Goal: Feedback & Contribution: Submit feedback/report problem

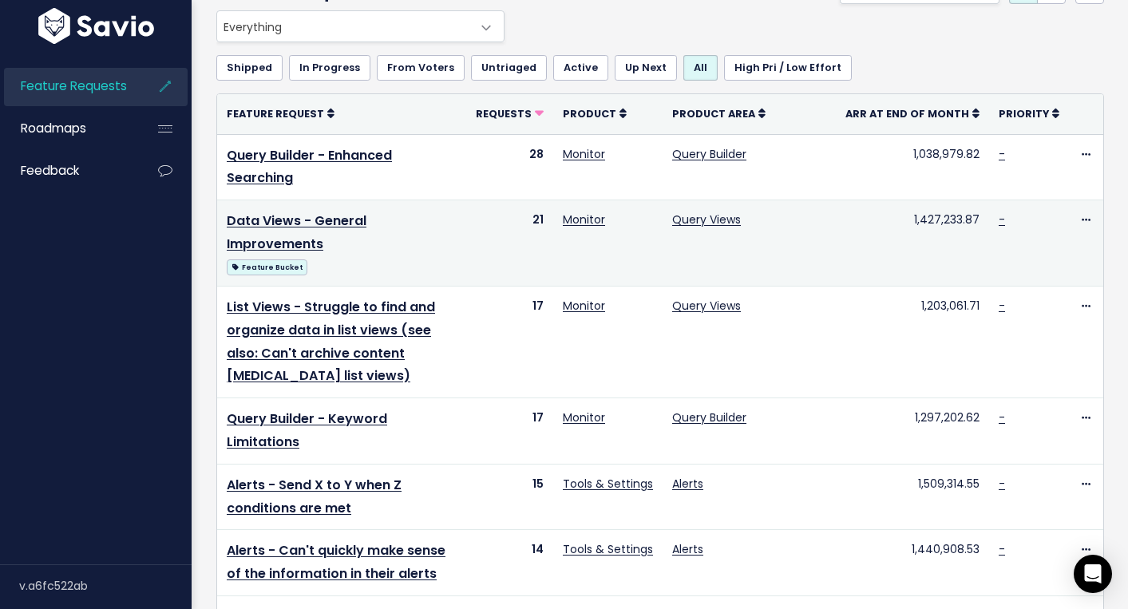
scroll to position [122, 0]
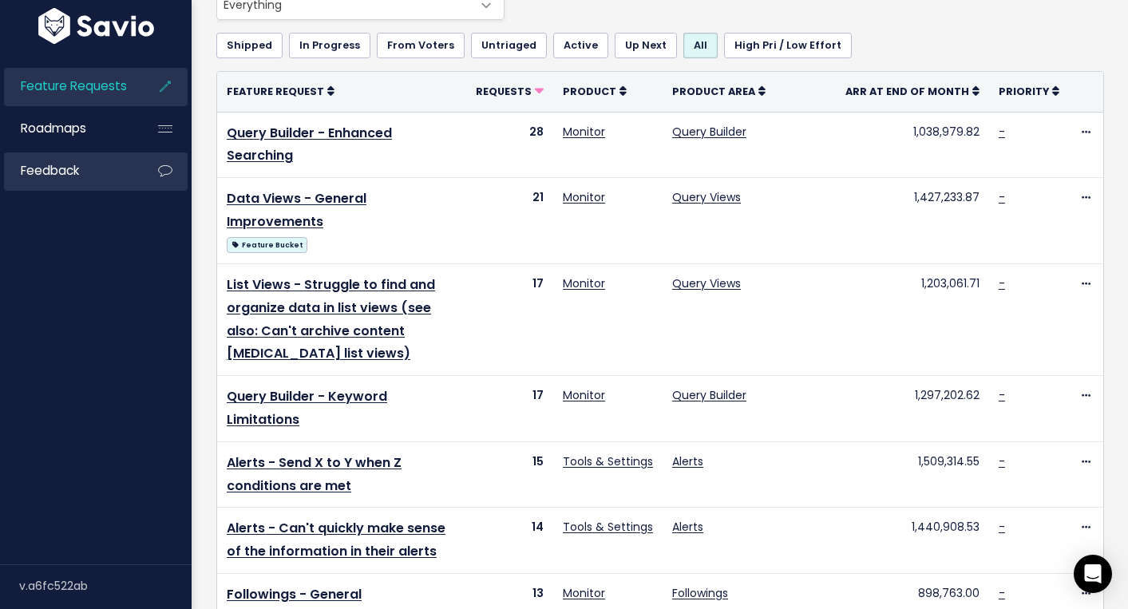
click at [140, 175] on li "Feedback" at bounding box center [96, 171] width 184 height 38
click at [61, 169] on span "Feedback" at bounding box center [50, 170] width 58 height 17
click at [114, 180] on link "Feedback" at bounding box center [68, 170] width 129 height 37
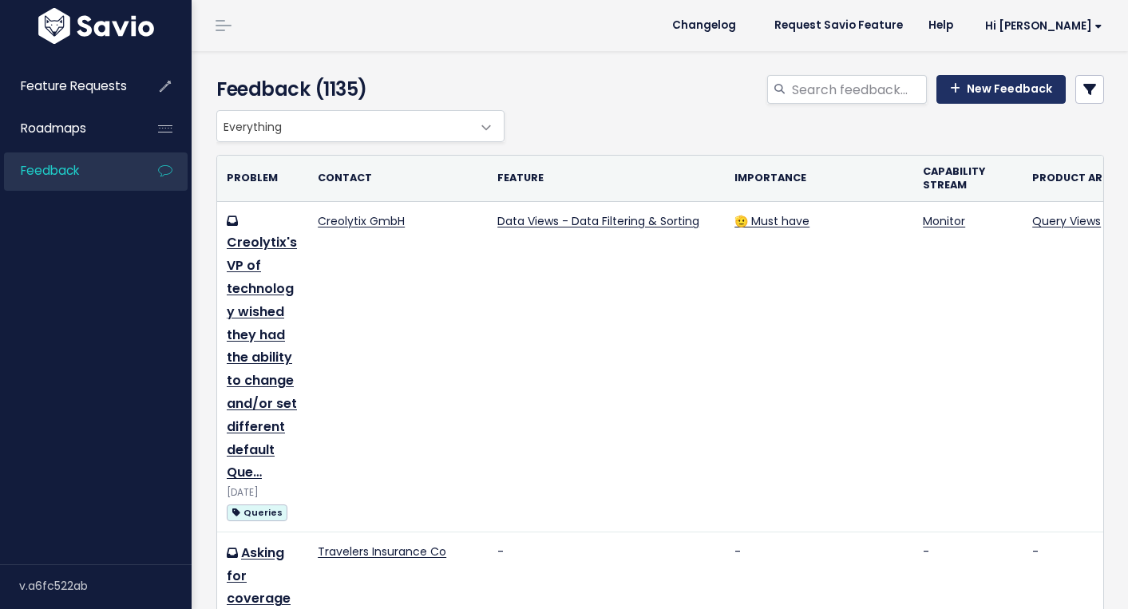
click at [987, 91] on link "New Feedback" at bounding box center [1000, 89] width 129 height 29
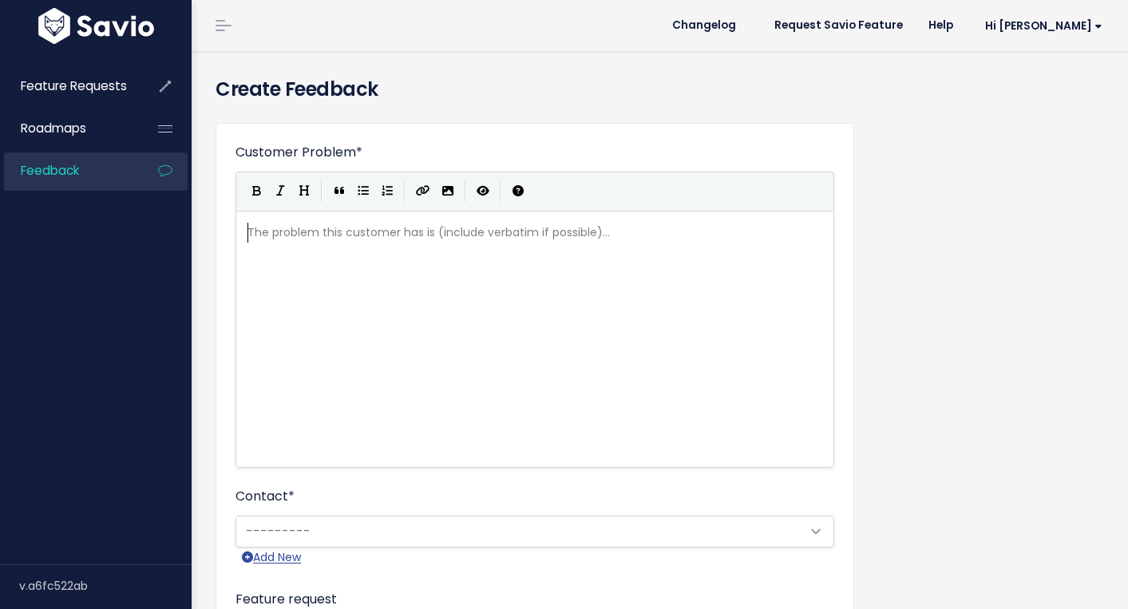
scroll to position [2, 0]
click at [370, 244] on div "The problem this customer has is (include verbatim if possible)... xxxxxxxxxx ​" at bounding box center [534, 232] width 581 height 26
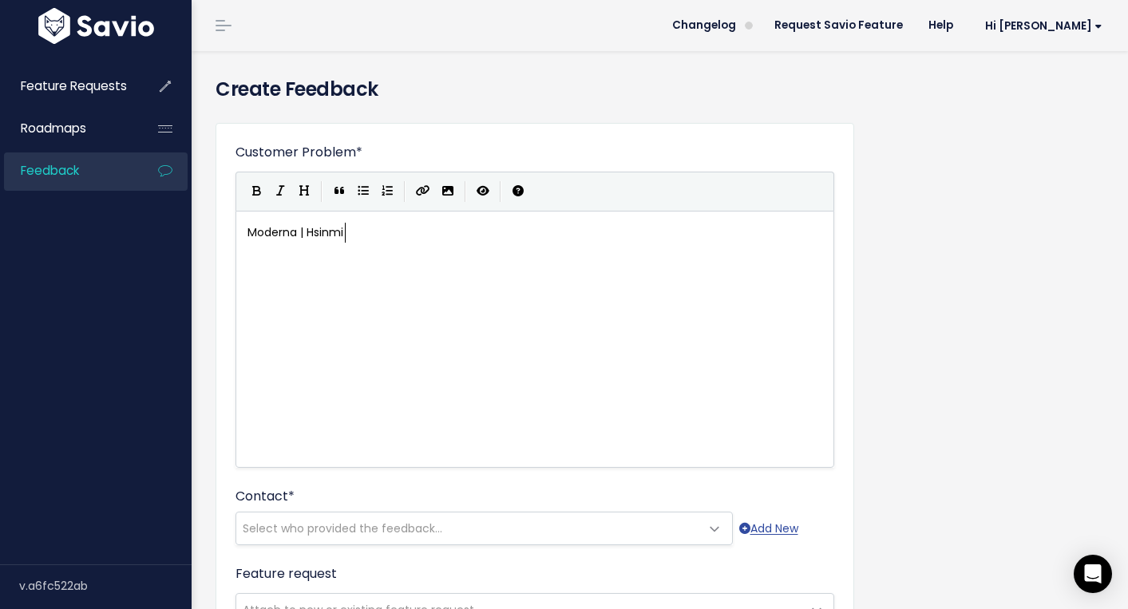
type textarea "Moderna | Hsinmin"
type textarea "Hsimin requested that we include LinkedIn in oour sourced"
type textarea "s/"
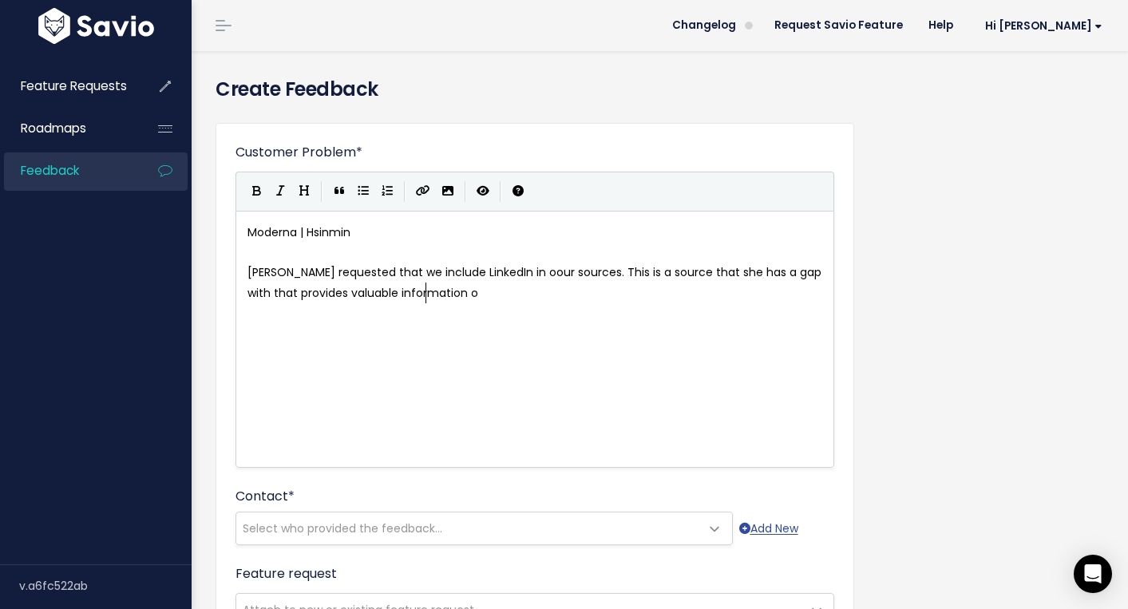
scroll to position [6, 441]
type textarea ". This is a source that she has a gap with that provides valuable information o…"
type textarea "she finds user post about fraud related"
type textarea "i"
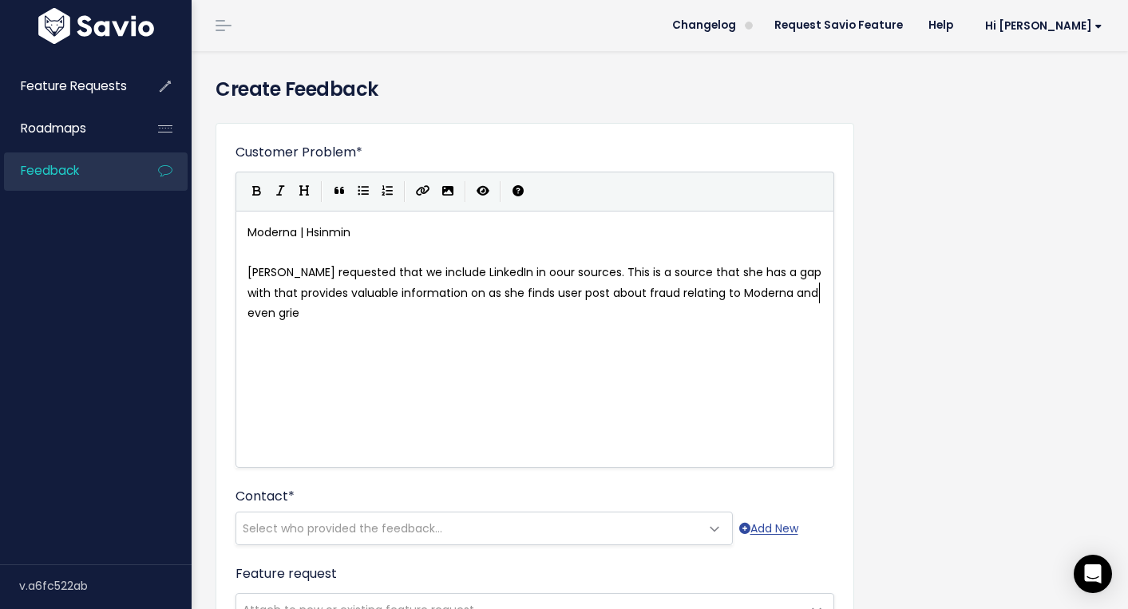
type textarea "ing to Moderna and even grief"
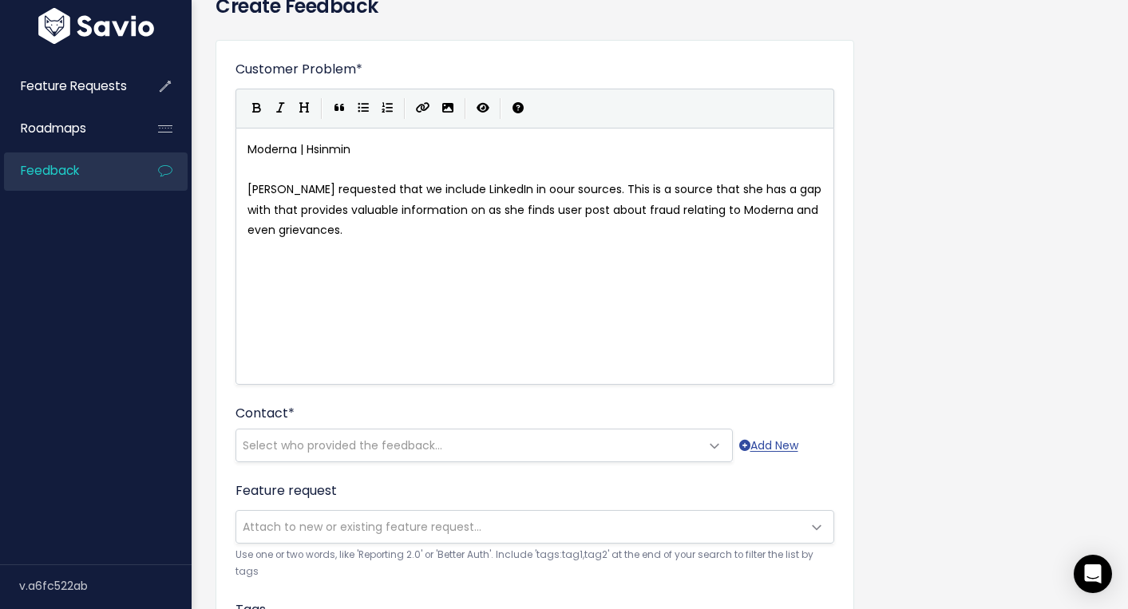
scroll to position [87, 0]
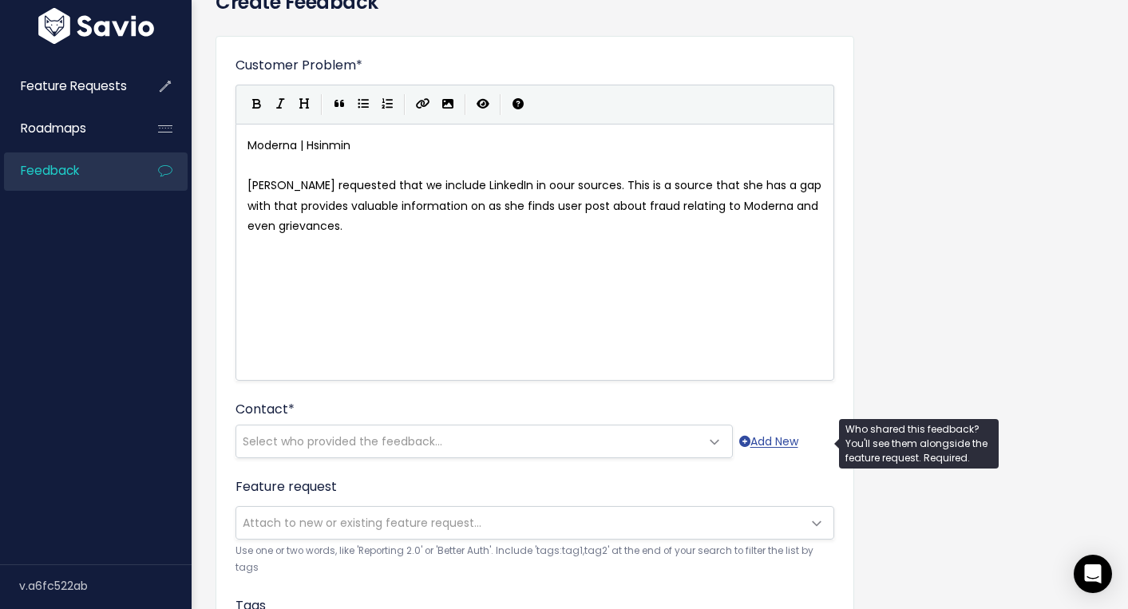
type textarea "vances."
click at [404, 445] on span "Select who provided the feedback..." at bounding box center [343, 441] width 200 height 16
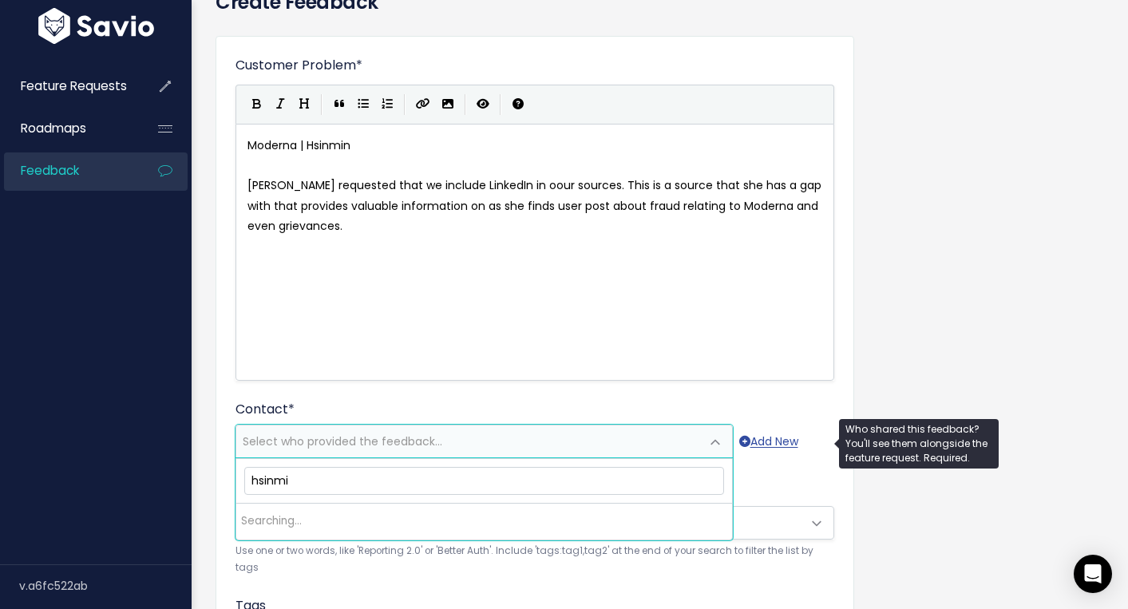
type input "hsinmin"
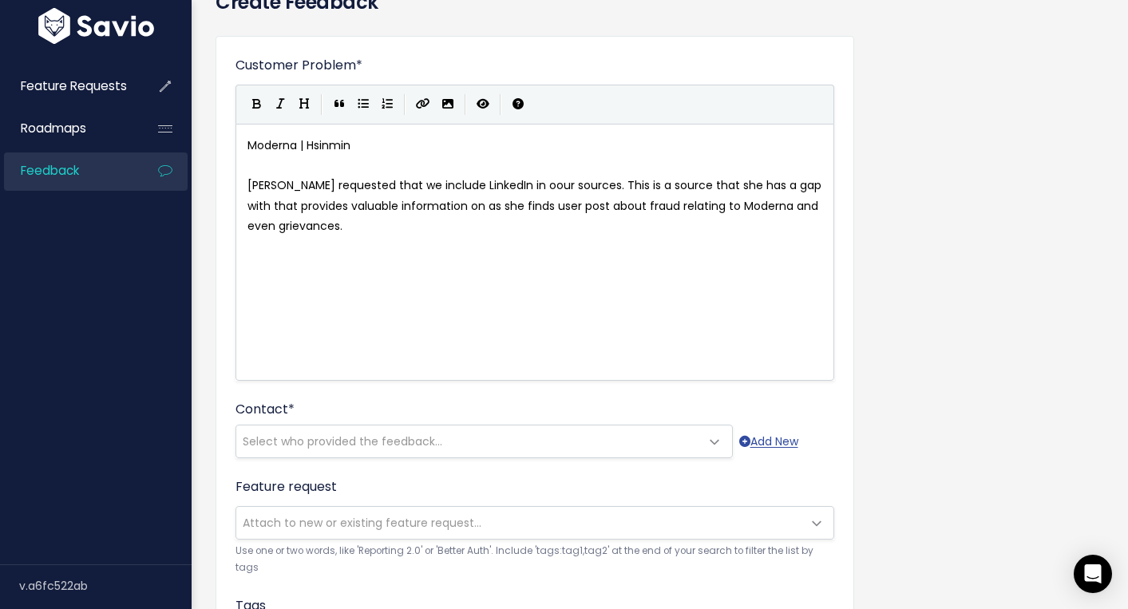
scroll to position [6, 0]
type textarea "grievances."
drag, startPoint x: 324, startPoint y: 231, endPoint x: 246, endPoint y: 222, distance: 78.8
type textarea "nd ev"
drag, startPoint x: 801, startPoint y: 201, endPoint x: 746, endPoint y: 201, distance: 54.3
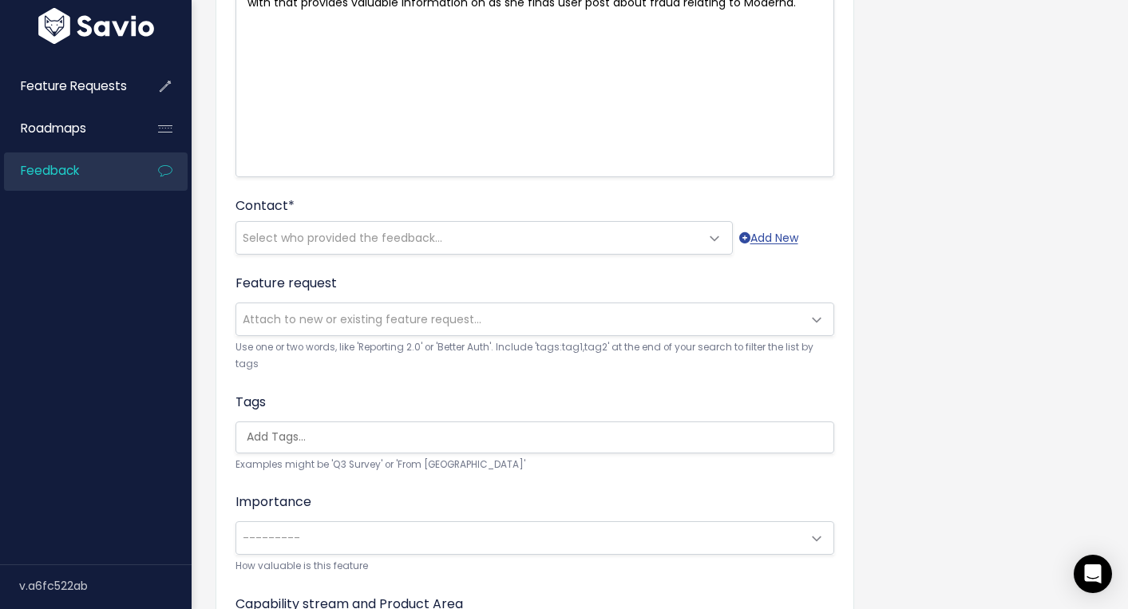
scroll to position [310, 0]
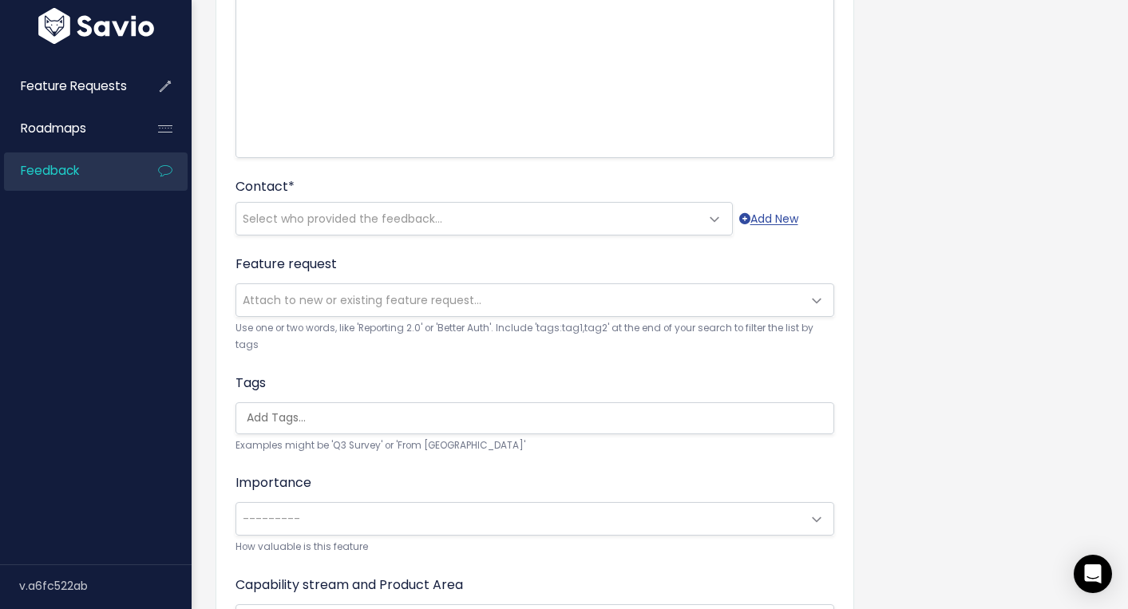
type textarea "."
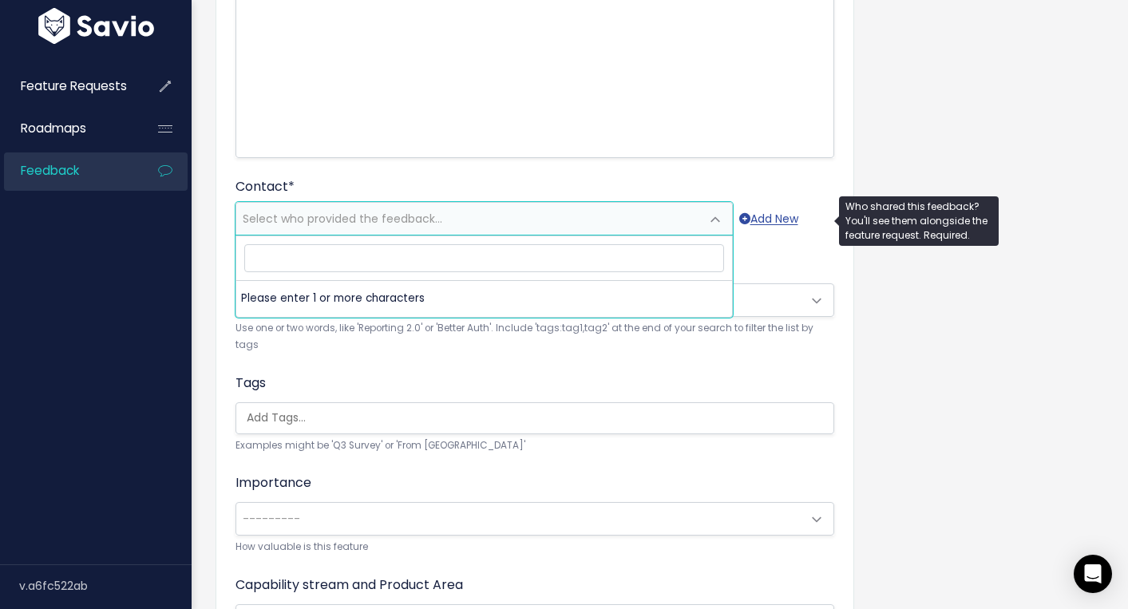
click at [504, 221] on span "Select who provided the feedback..." at bounding box center [468, 219] width 464 height 32
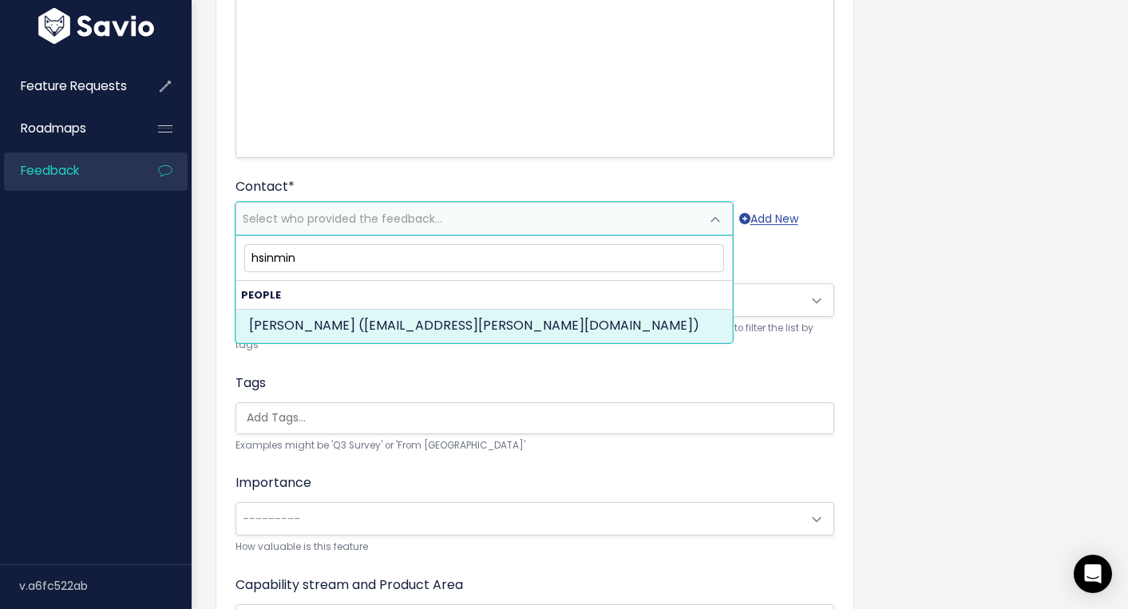
type input "hsinmin"
select select "82965313"
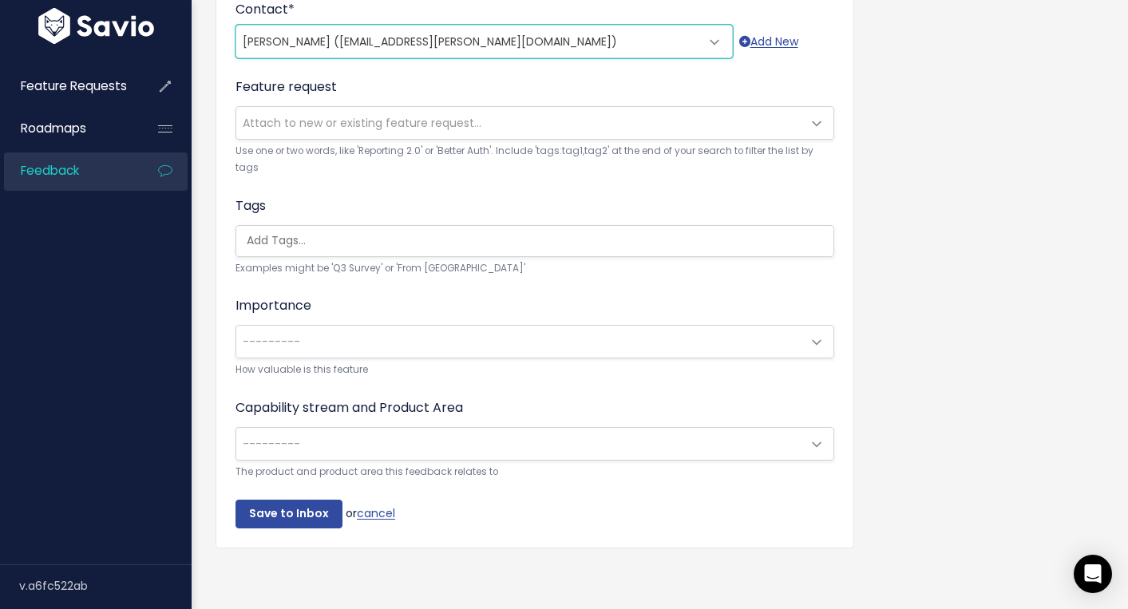
scroll to position [488, 0]
click at [541, 350] on span "---------" at bounding box center [518, 341] width 565 height 32
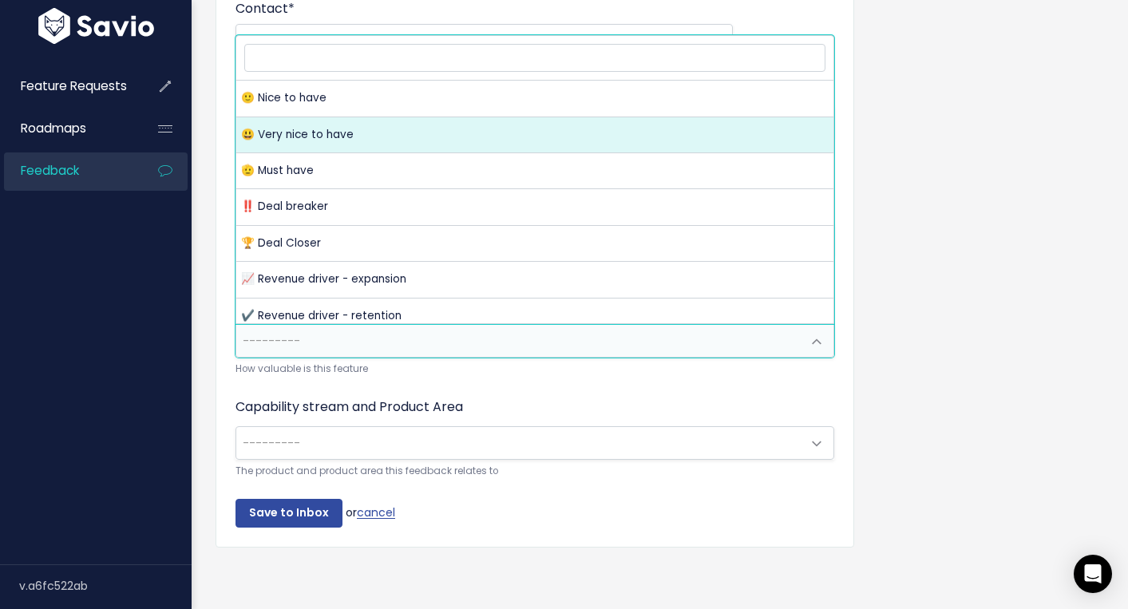
select select "VERY_NICE_TO_HAVE"
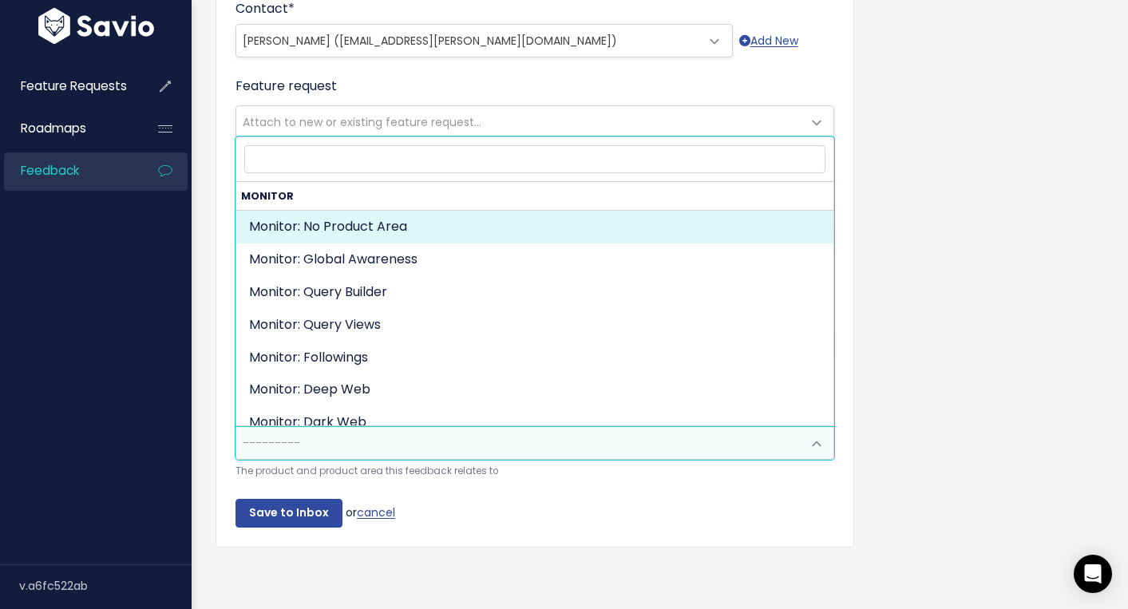
click at [402, 434] on span "---------" at bounding box center [518, 443] width 565 height 32
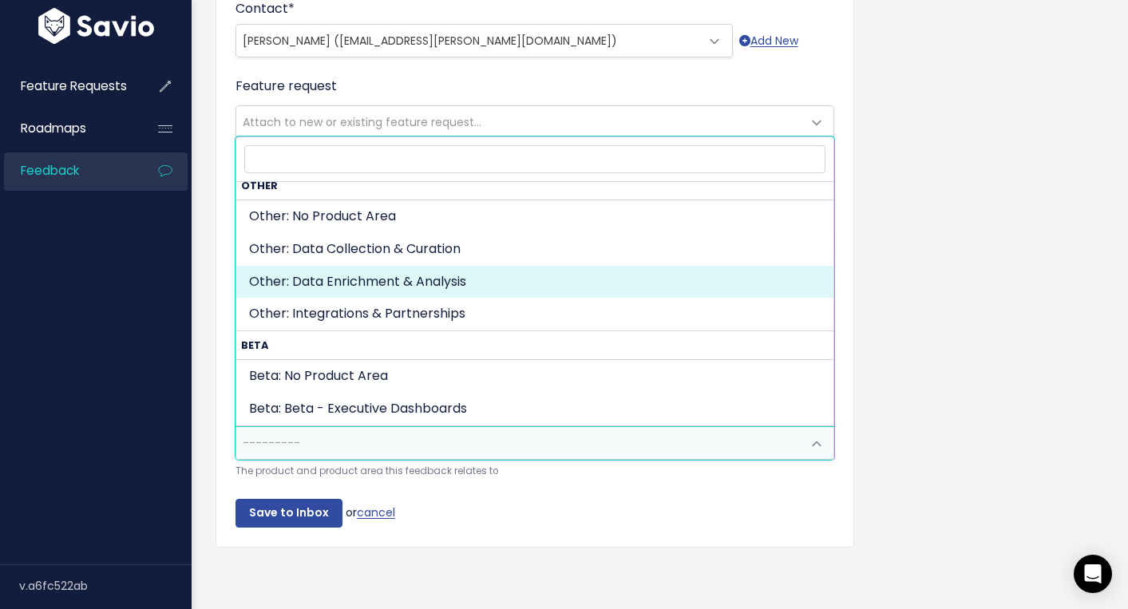
scroll to position [816, 0]
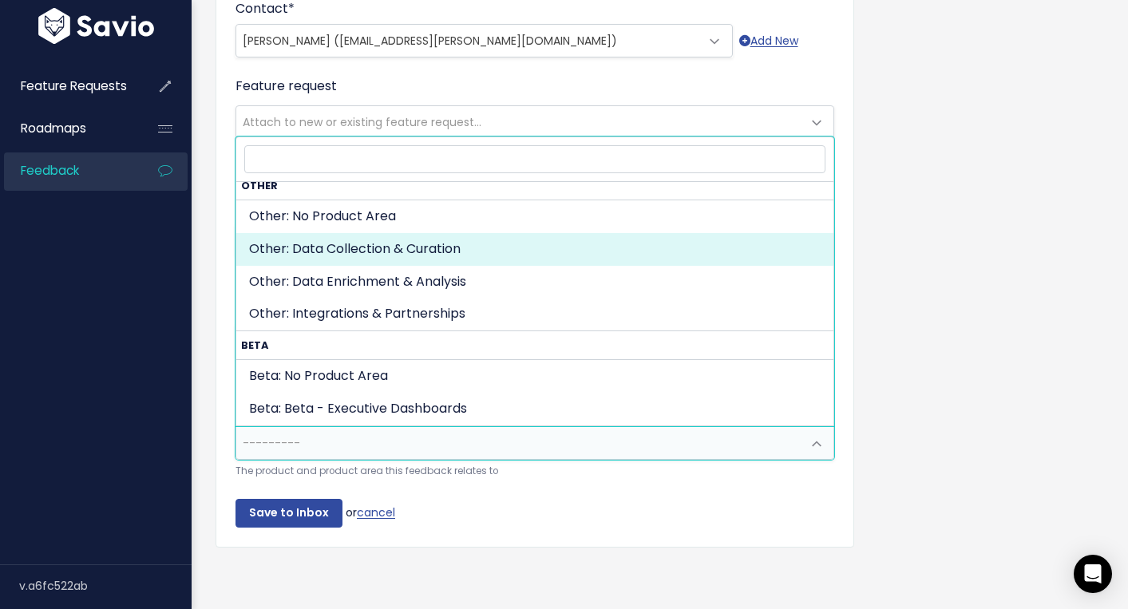
select select "OTHER:DATA_COLLECTION_CURATION"
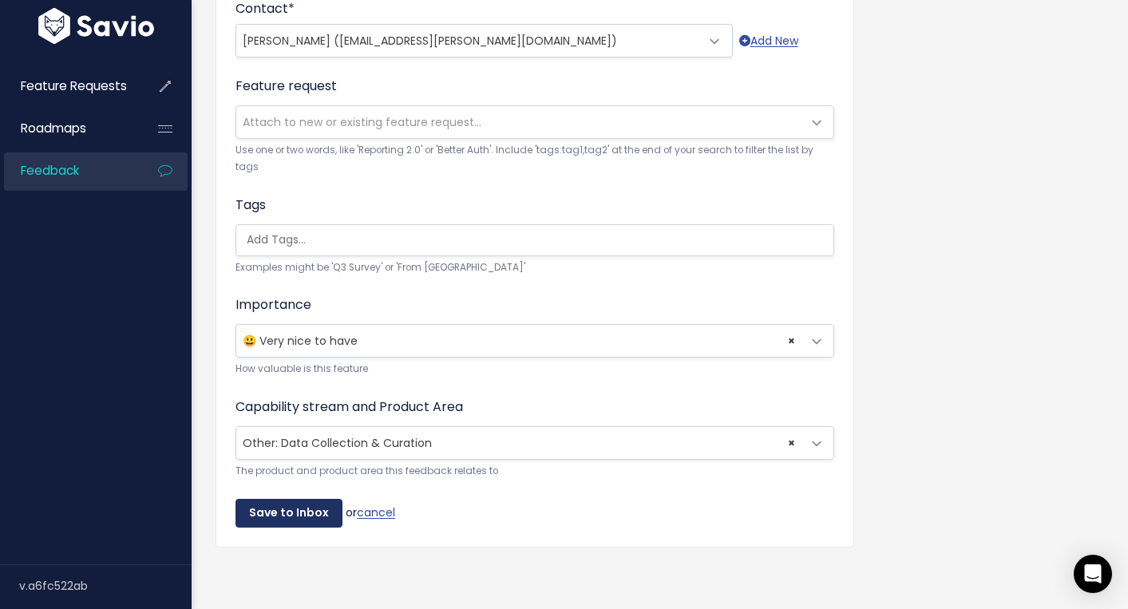
click at [316, 503] on input "Save to Inbox" at bounding box center [288, 513] width 107 height 29
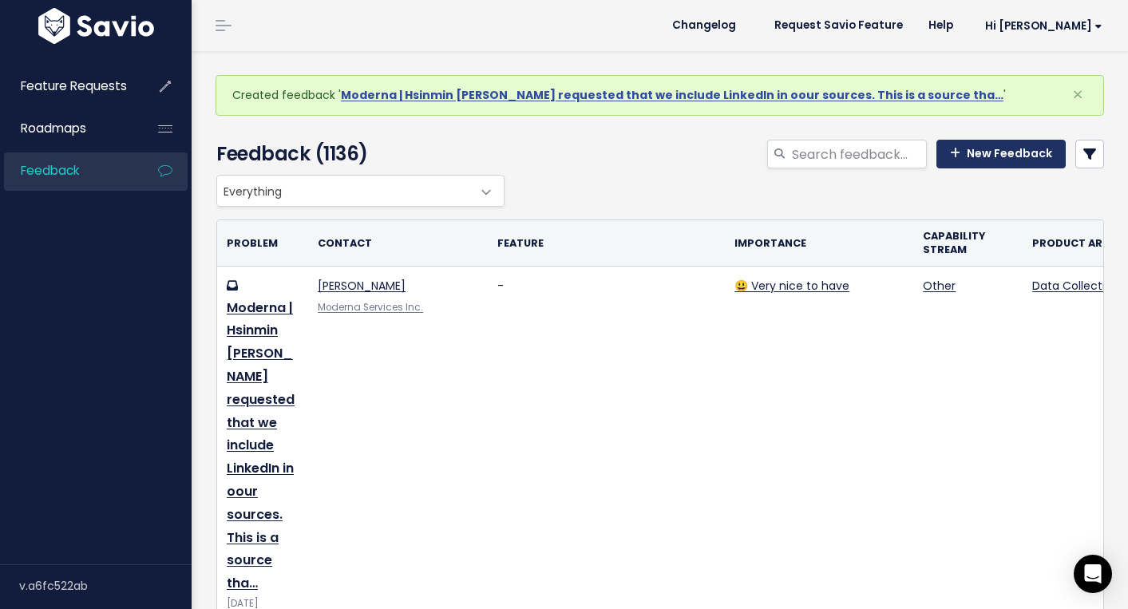
click at [1010, 152] on link "New Feedback" at bounding box center [1000, 154] width 129 height 29
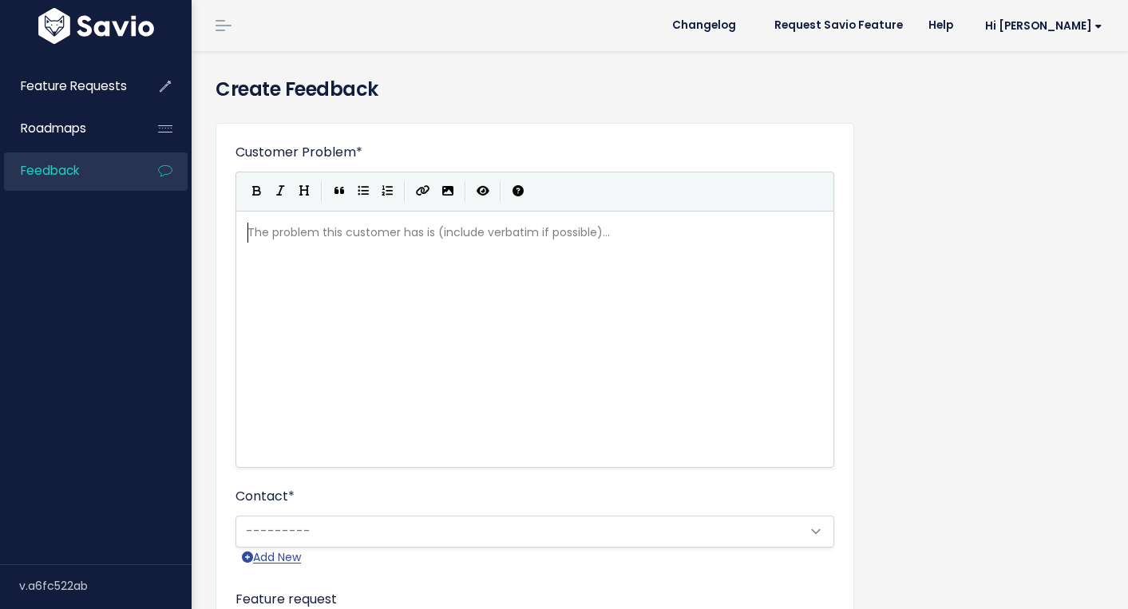
scroll to position [2, 0]
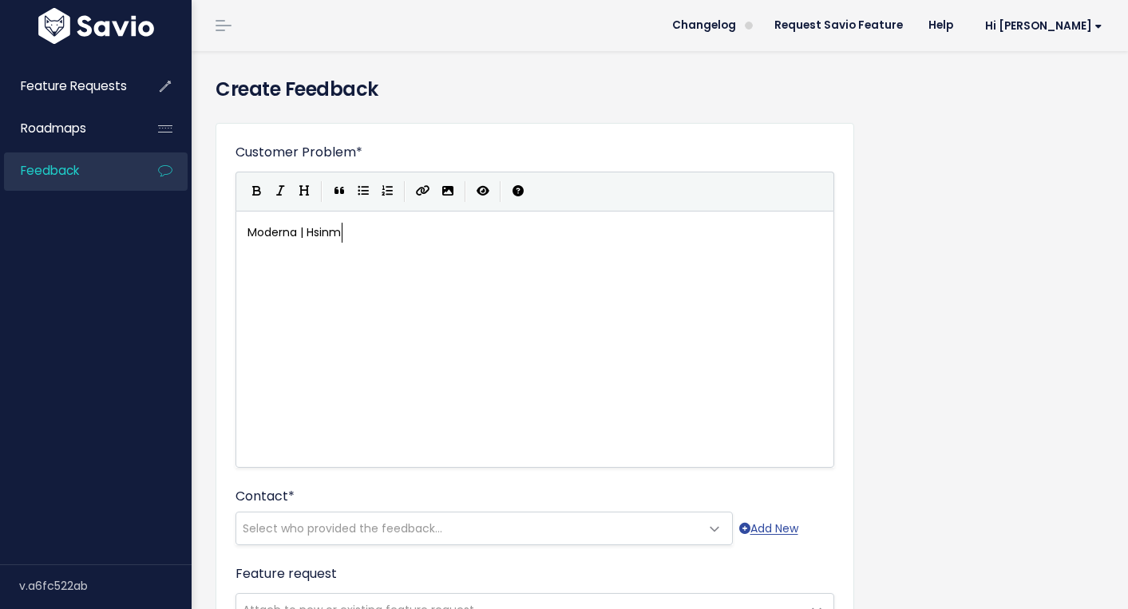
type textarea "Moderna | Hsinmin"
type textarea "Hsn"
type textarea "inmin would like ab"
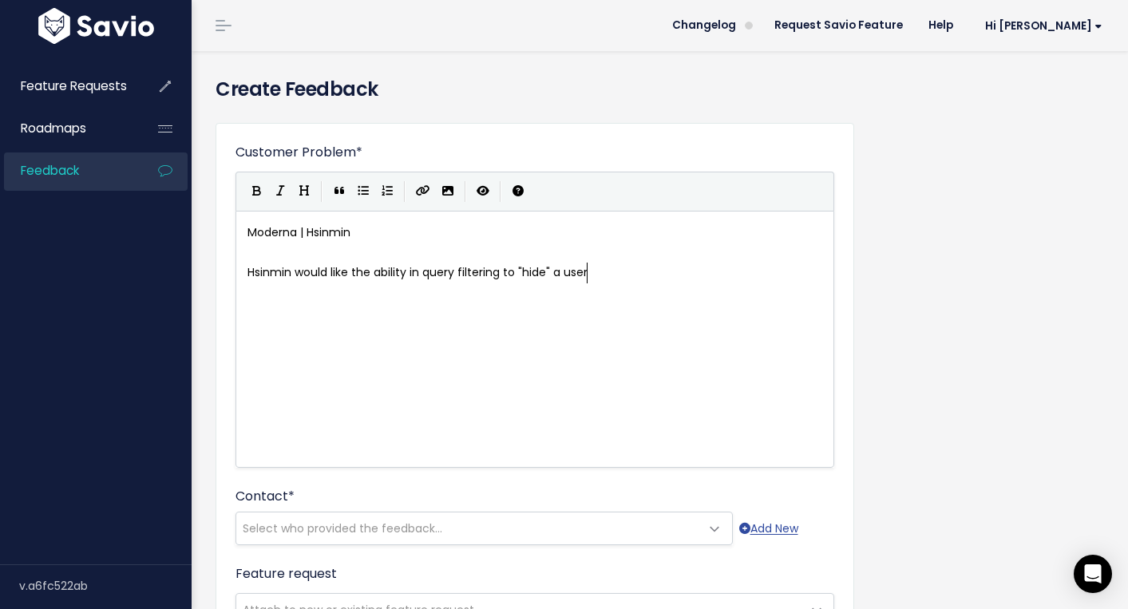
scroll to position [6, 247]
type textarea "the ability in query filtering to "hide" a userna"
type textarea "sername/auther"
type textarea "thor."
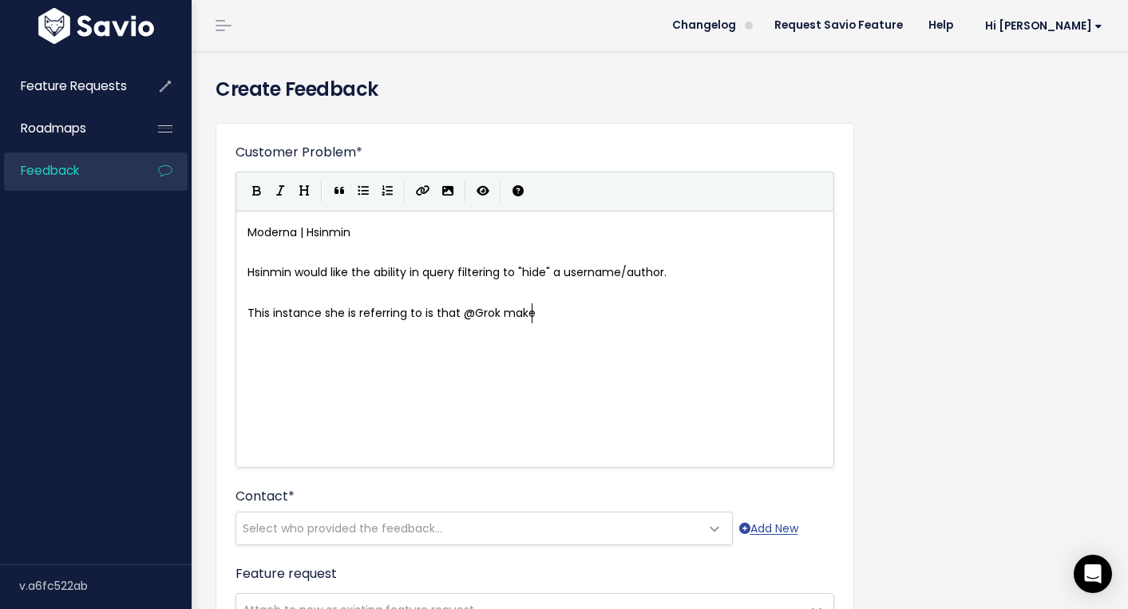
scroll to position [6, 292]
type textarea "This instance she is referring to is that @Grok makes posts and people argue wi…"
type textarea ". From a threat perspective, this is o"
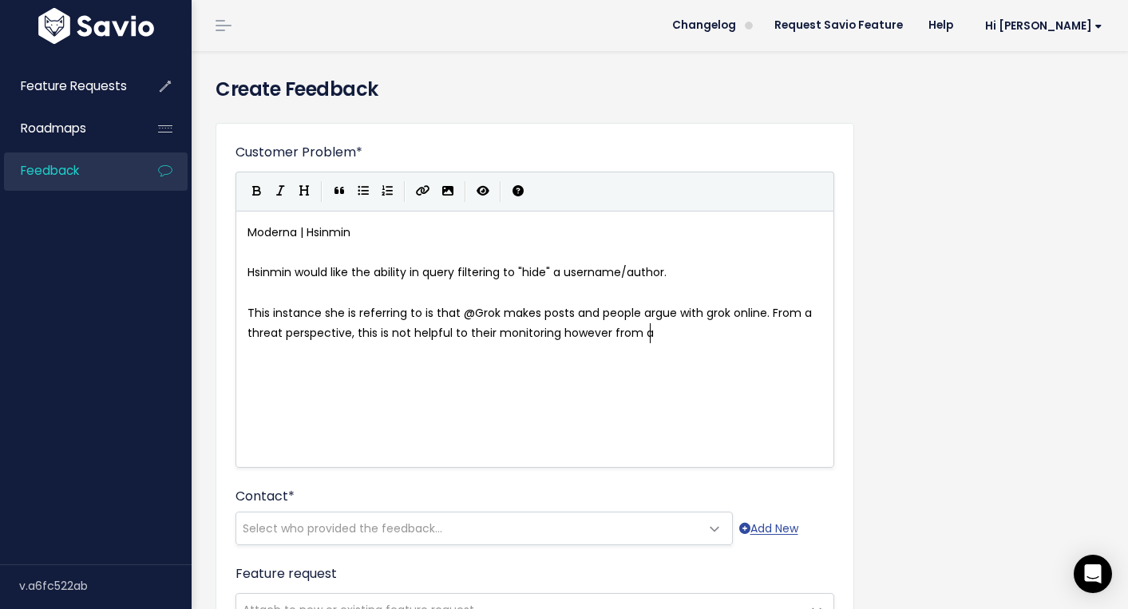
type textarea "not helpful to their monitoring however from a me"
type textarea "sentin"
type textarea "ment analysis, this is valuable. She would like to hide"
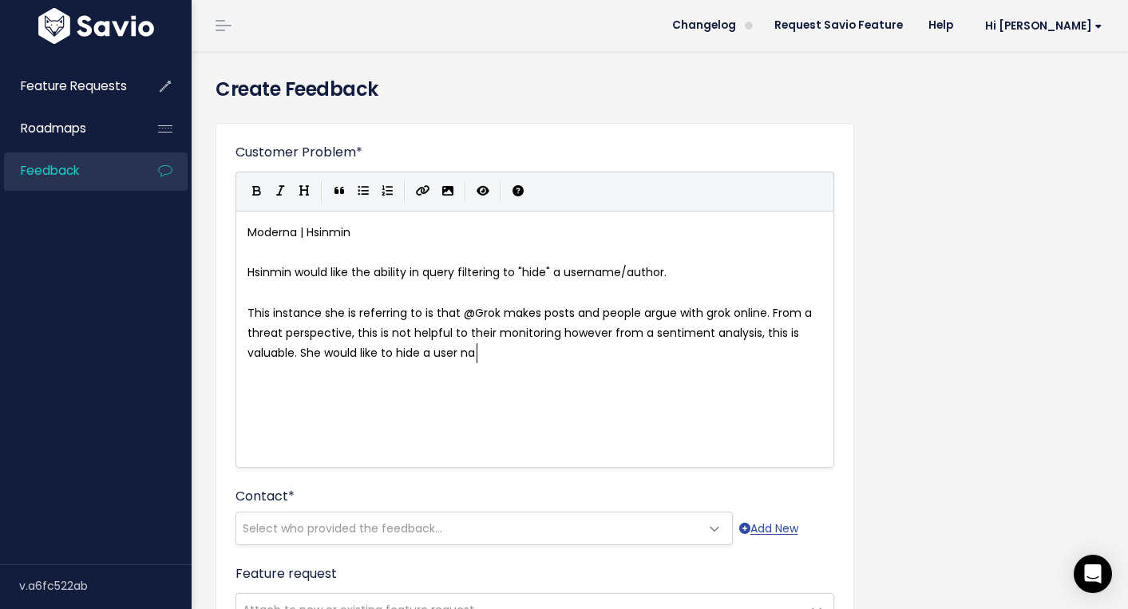
scroll to position [6, 97]
type textarea "hide a user name"
type textarea "name in the result"
type textarea "s to make it faster combing thou"
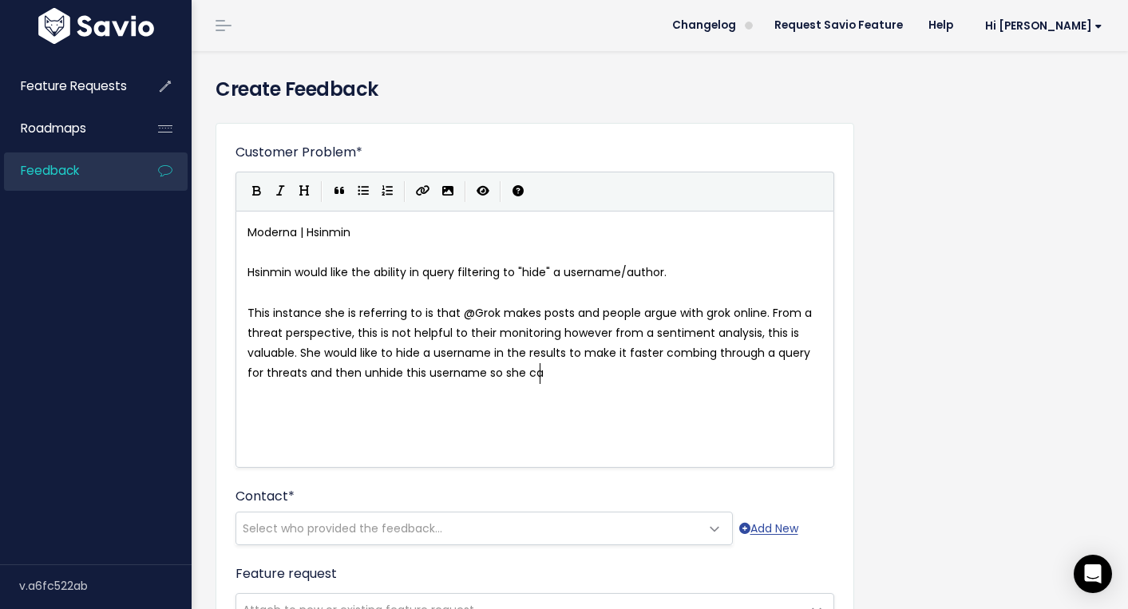
scroll to position [6, 383]
type textarea "rough a query for threats and then unhide this username so she can rei"
type textarea "view and reo"
type textarea "prt"
type textarea "o"
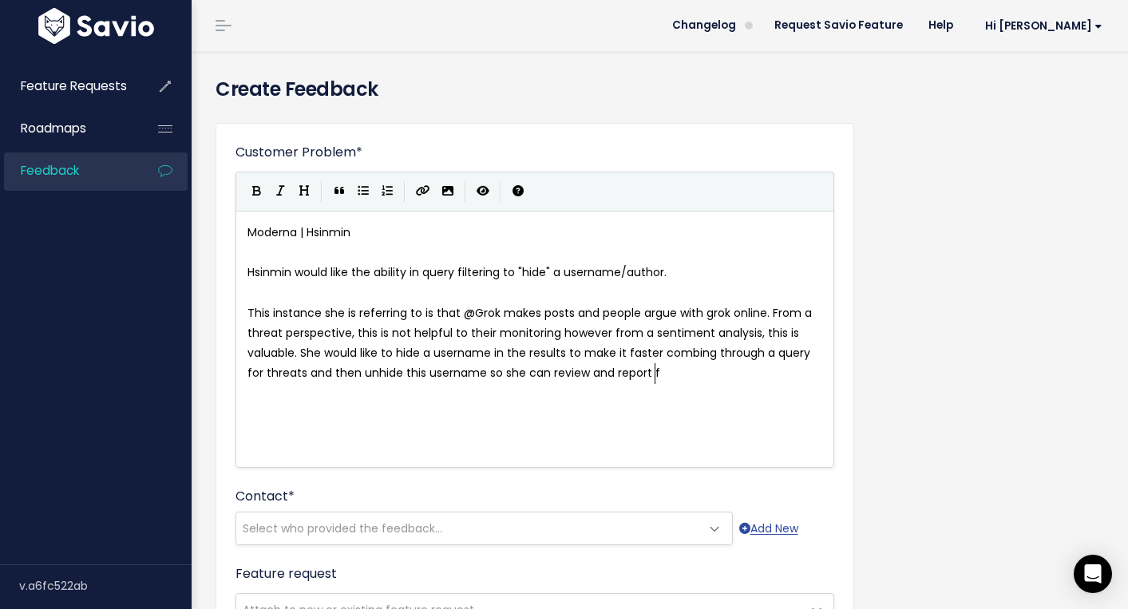
type textarea "ort fom"
type textarea "rom a broader sentiment pr"
type textarea "erspective."
type textarea "If thi"
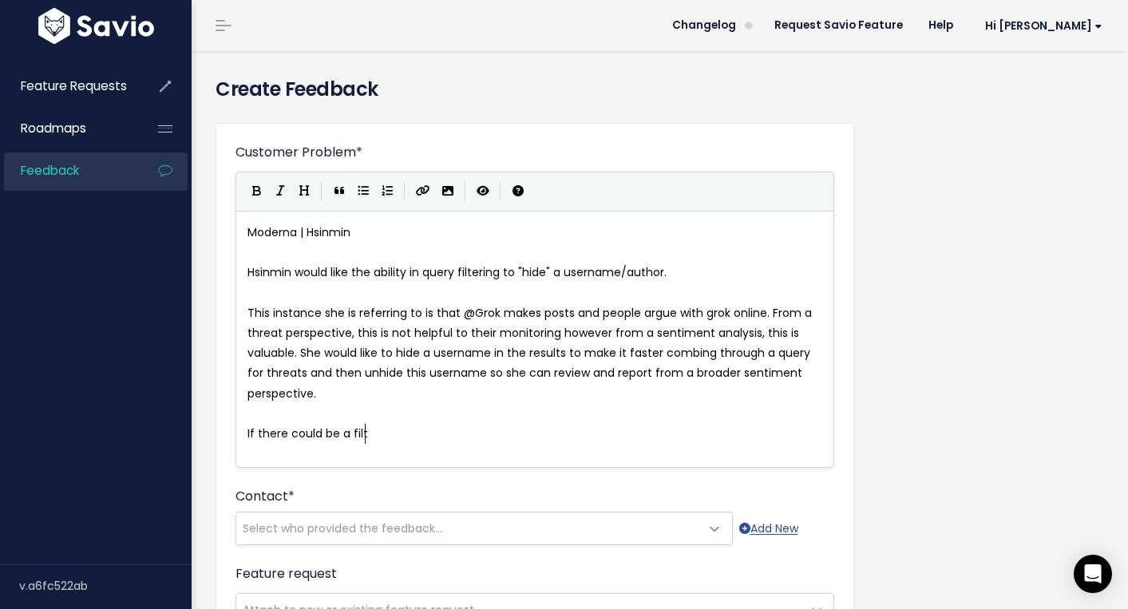
type textarea "ere could be a filter"
type textarea "There isn't a work around for this"
drag, startPoint x: 448, startPoint y: 439, endPoint x: 246, endPoint y: 425, distance: 202.4
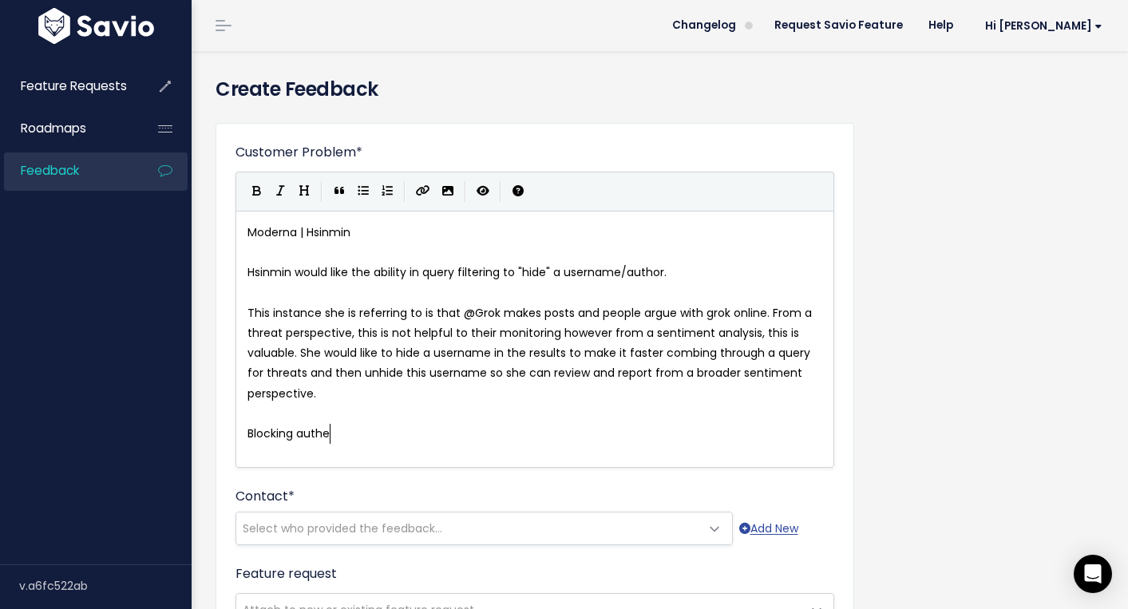
scroll to position [6, 89]
type textarea "Blocking auther is manya"
type textarea "ial"
type textarea "ual and re"
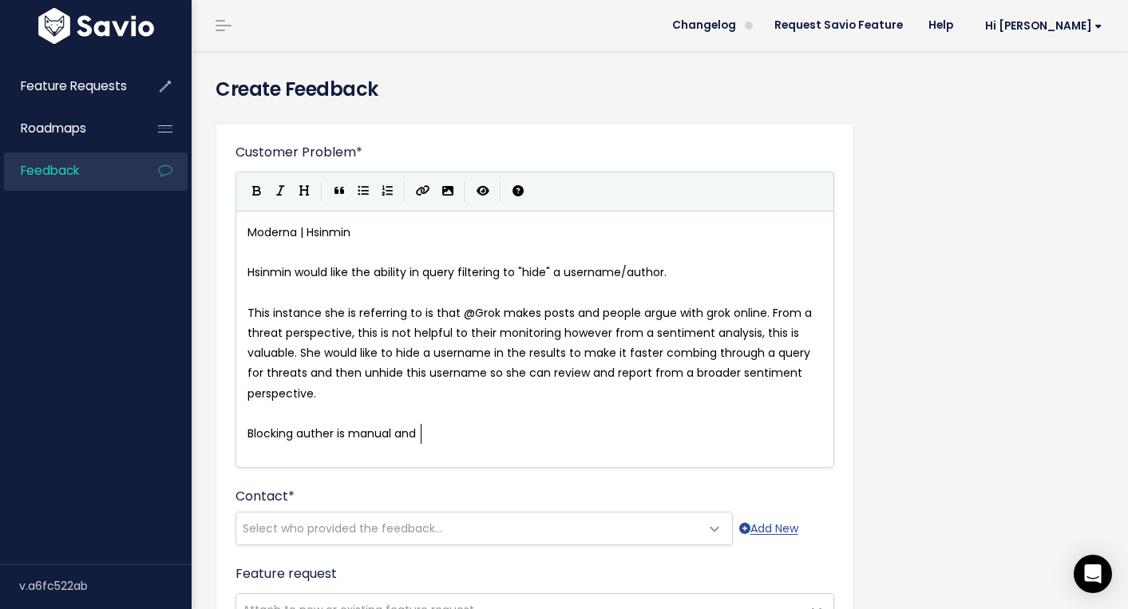
scroll to position [6, 55]
type textarea "q"
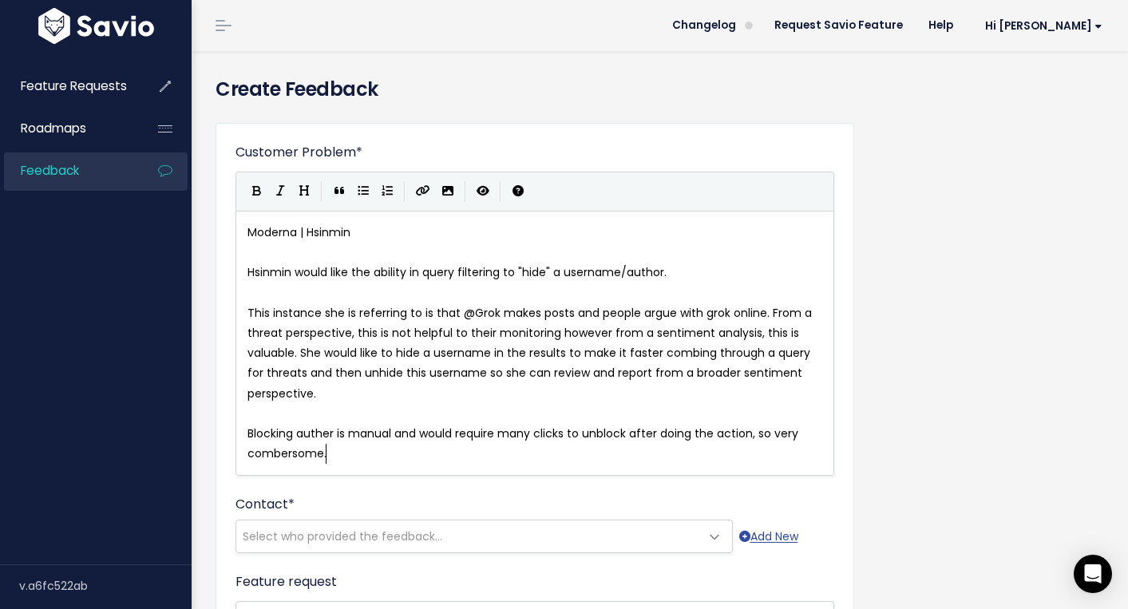
type textarea "would require many clicks to unblock after doing the action, so very combersome."
click at [263, 453] on span "Blocking auther is manual and would require many clicks to unblock after doing …" at bounding box center [524, 443] width 554 height 36
type textarea "u"
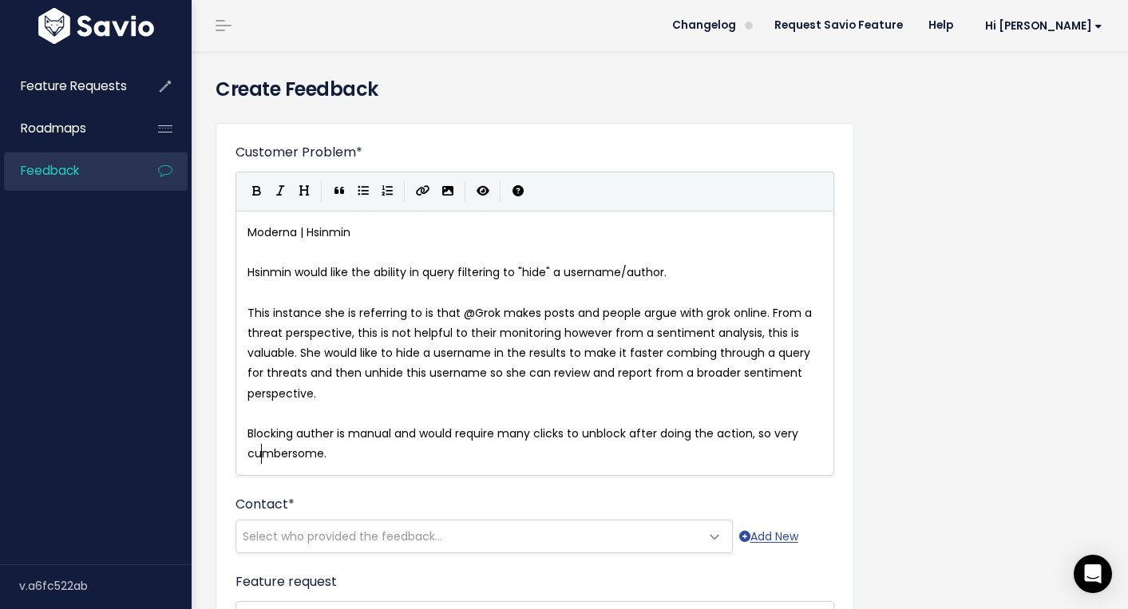
click at [333, 458] on pre "Blocking auther is manual and would require many clicks to unblock after doing …" at bounding box center [534, 444] width 581 height 40
drag, startPoint x: 333, startPoint y: 458, endPoint x: 247, endPoint y: 452, distance: 86.4
type textarea "clunky workflow"
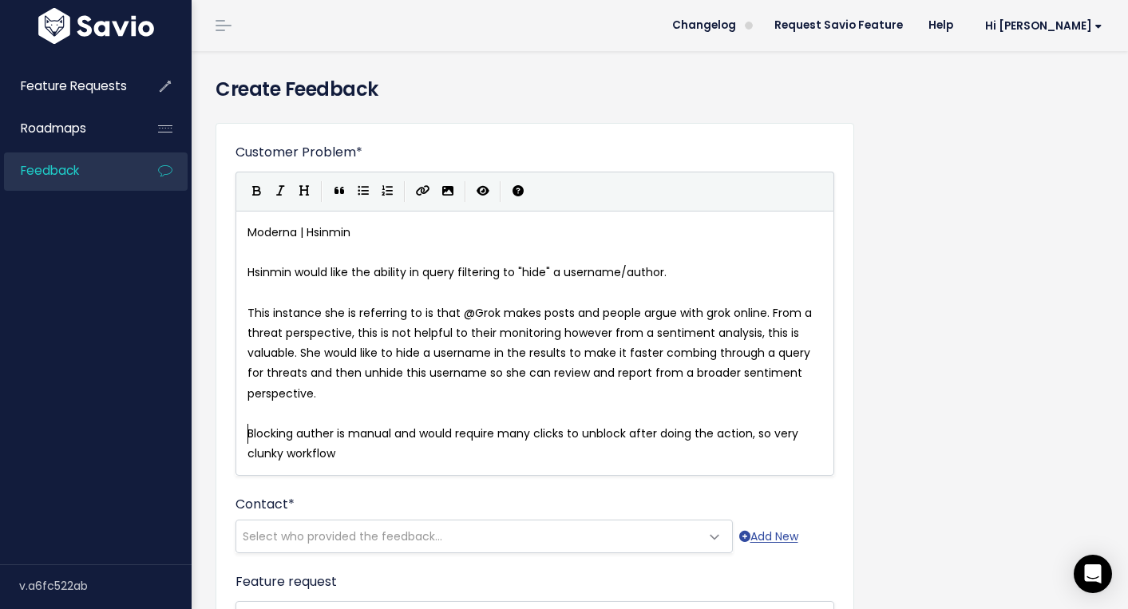
click at [247, 433] on pre "Blocking auther is manual and would require many clicks to unblock after doing …" at bounding box center [534, 444] width 581 height 40
type textarea "Work arounds cu"
type textarea "such as"
click at [455, 435] on span "Work arounds such as Blocking auther is manual and would require many clicks to…" at bounding box center [533, 443] width 573 height 36
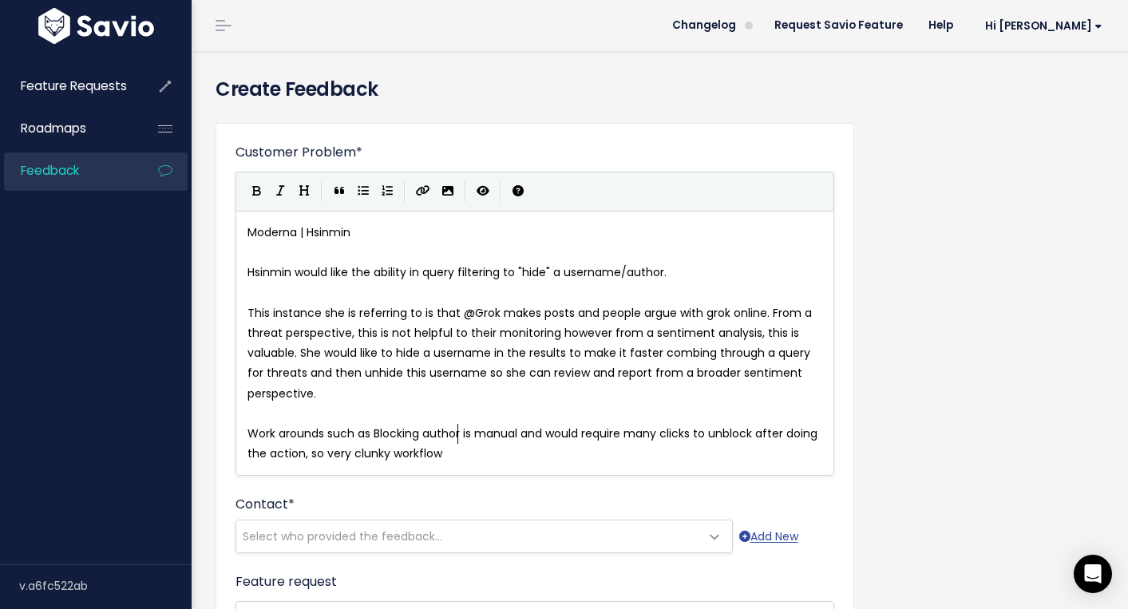
scroll to position [6, 7]
type textarea "o"
click at [380, 430] on span "Work arounds such as Blocking author is manual and would require many clicks to…" at bounding box center [533, 443] width 573 height 36
type textarea "b"
click at [492, 461] on pre "Work arounds such as blocking author is manual and would require many clicks to…" at bounding box center [534, 444] width 581 height 40
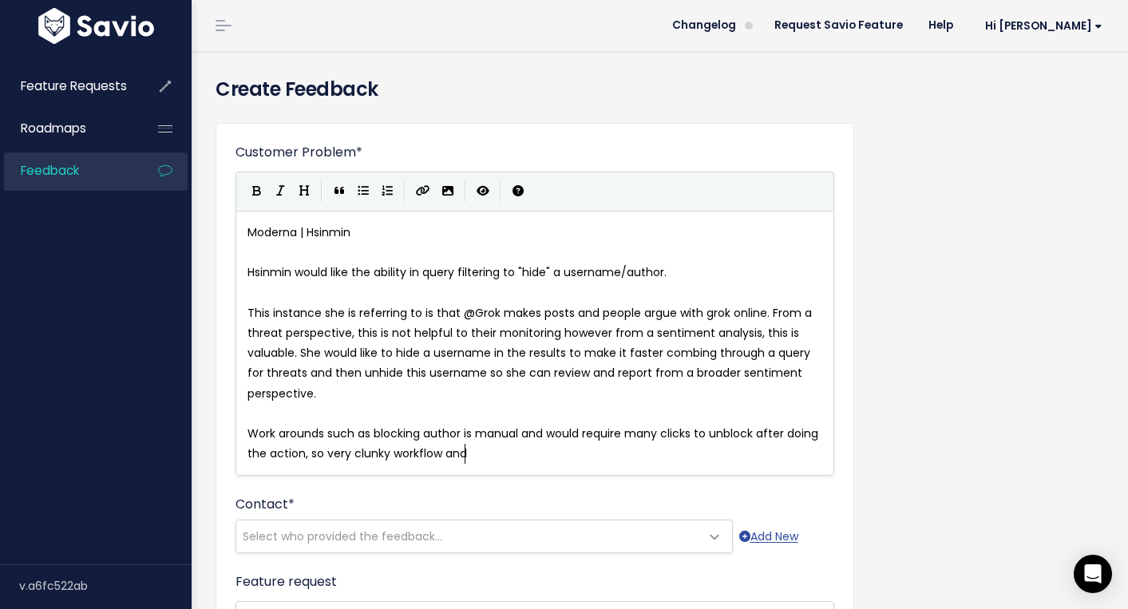
scroll to position [6, 27]
type textarea "and cou"
type textarea "and"
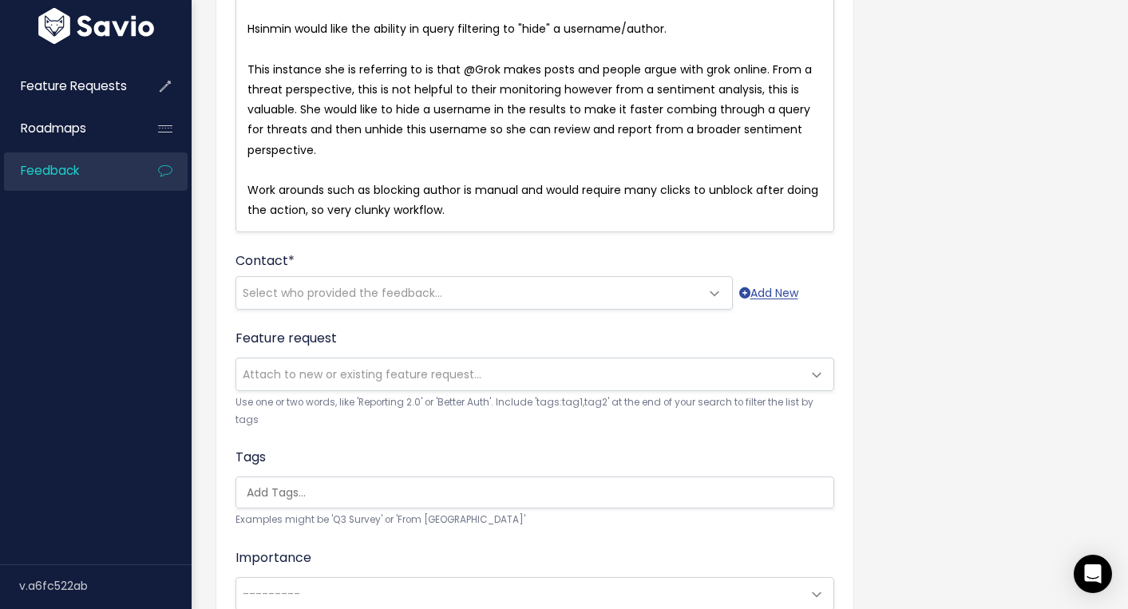
scroll to position [244, 0]
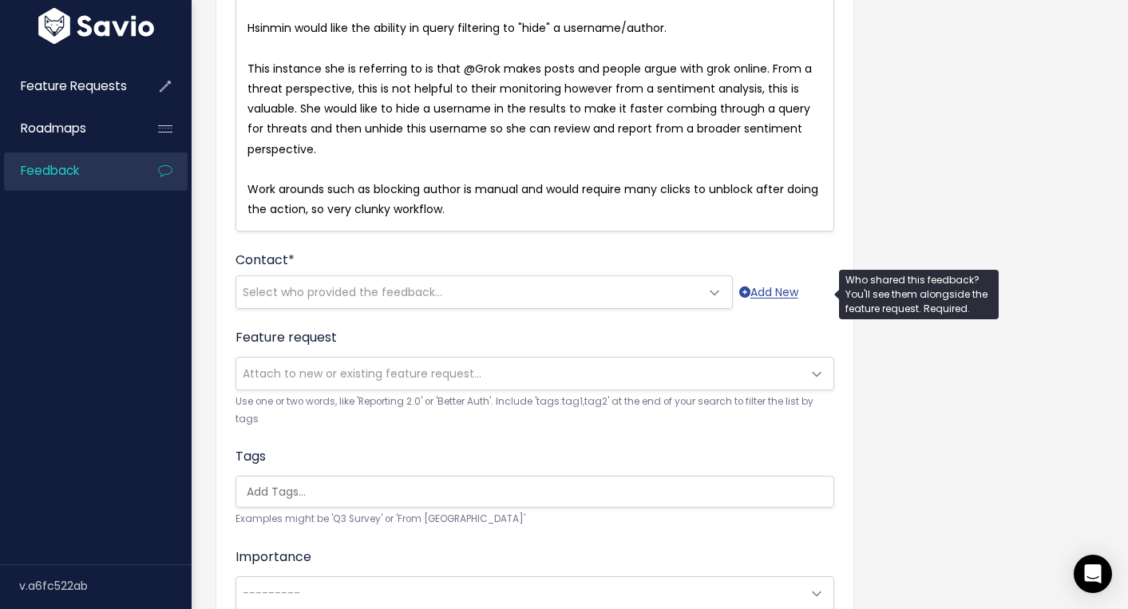
type textarea "."
click at [637, 303] on span "Select who provided the feedback..." at bounding box center [468, 292] width 464 height 32
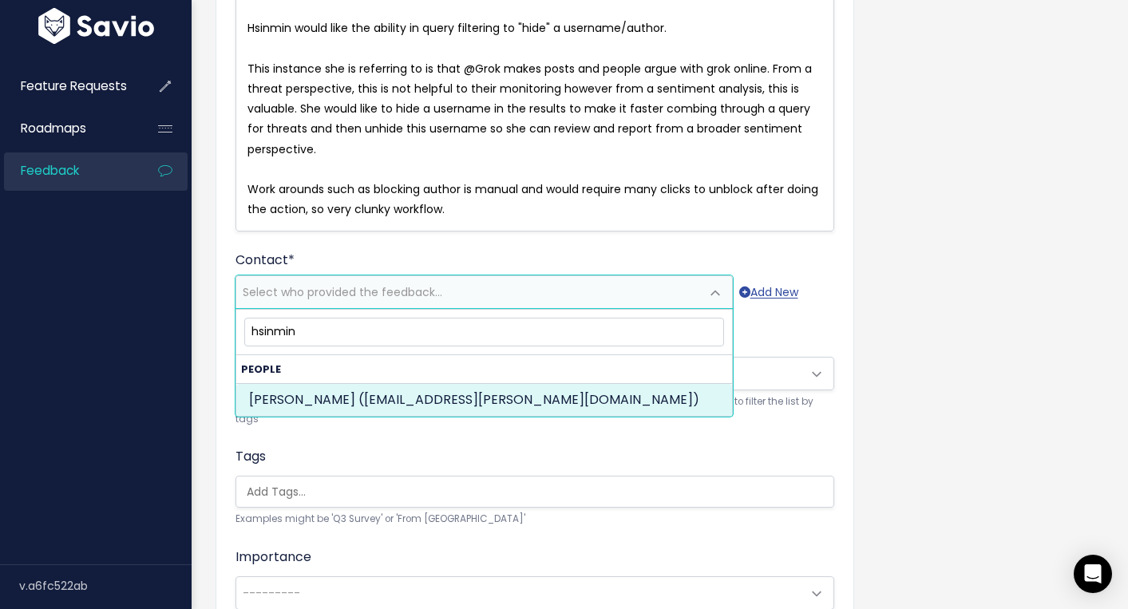
type input "hsinmin"
select select "82965313"
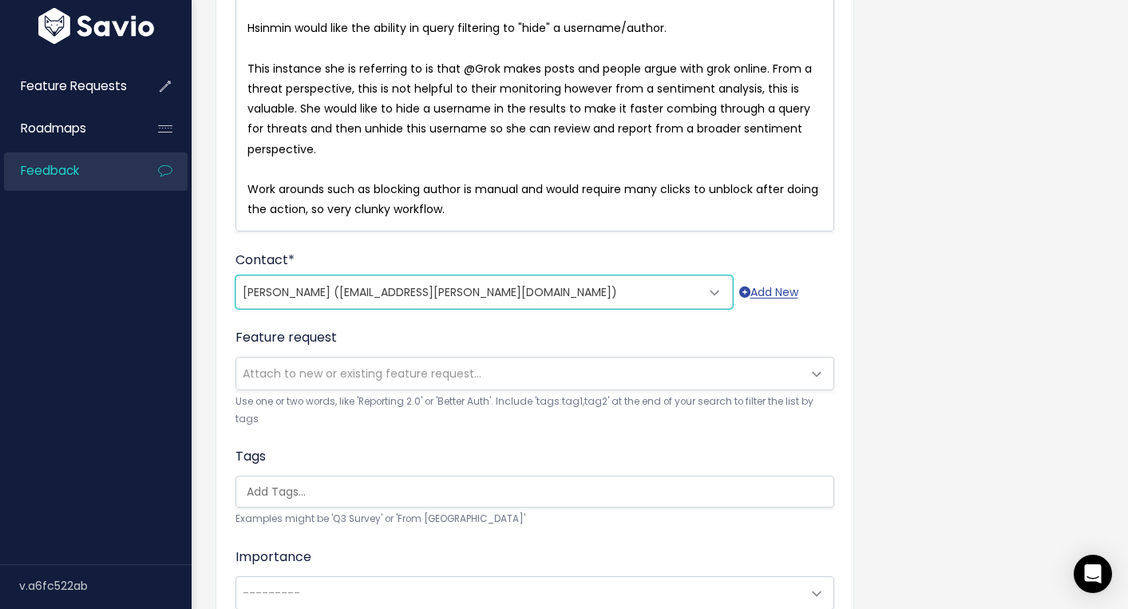
scroll to position [496, 0]
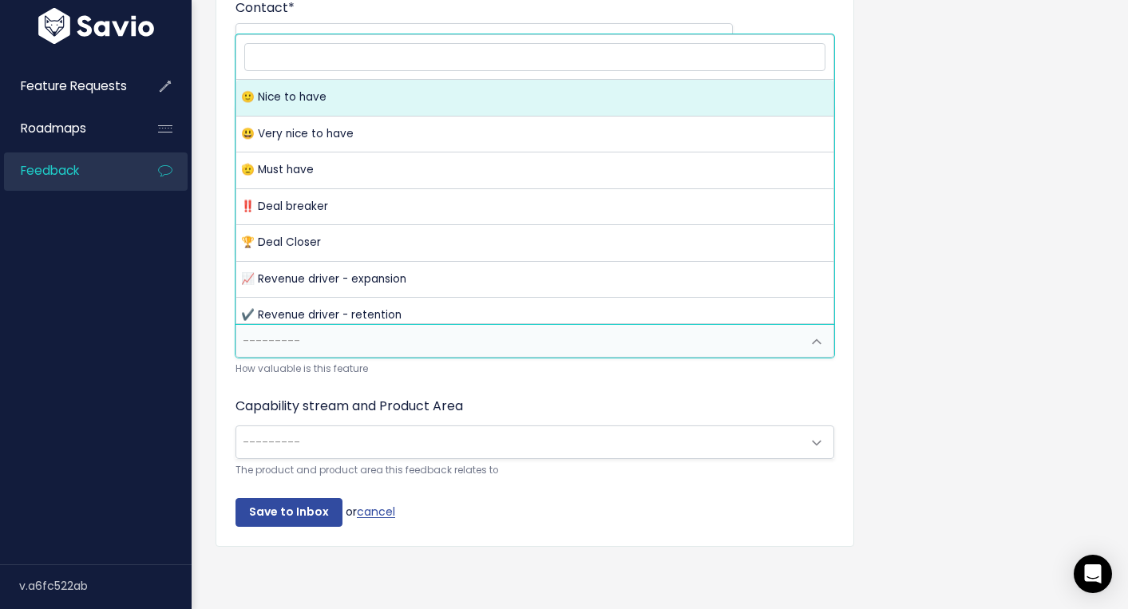
click at [481, 329] on span "---------" at bounding box center [518, 341] width 565 height 32
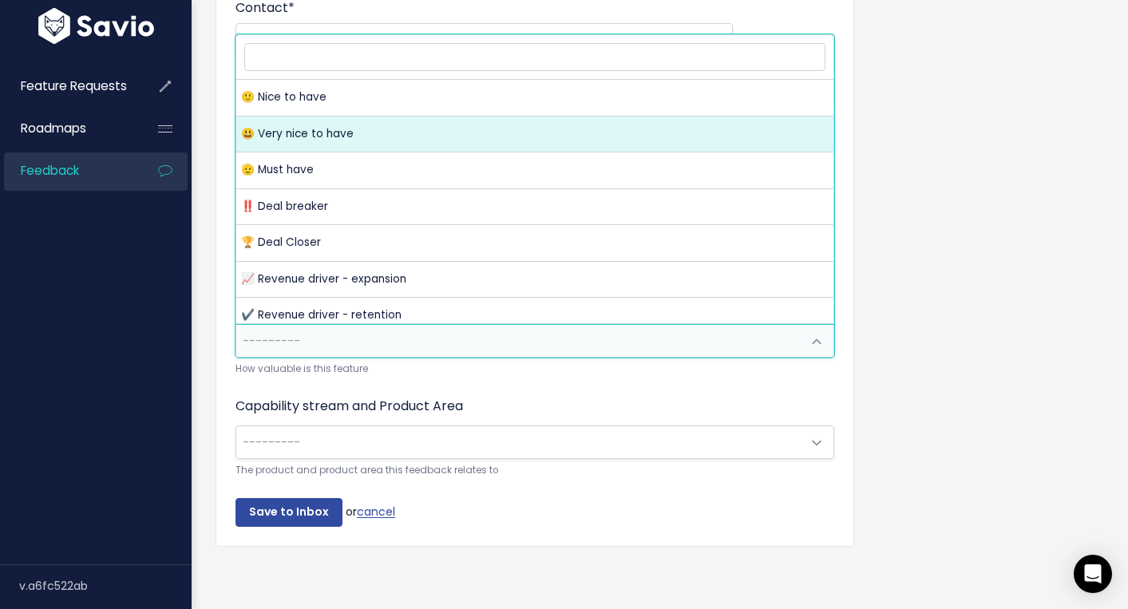
select select "VERY_NICE_TO_HAVE"
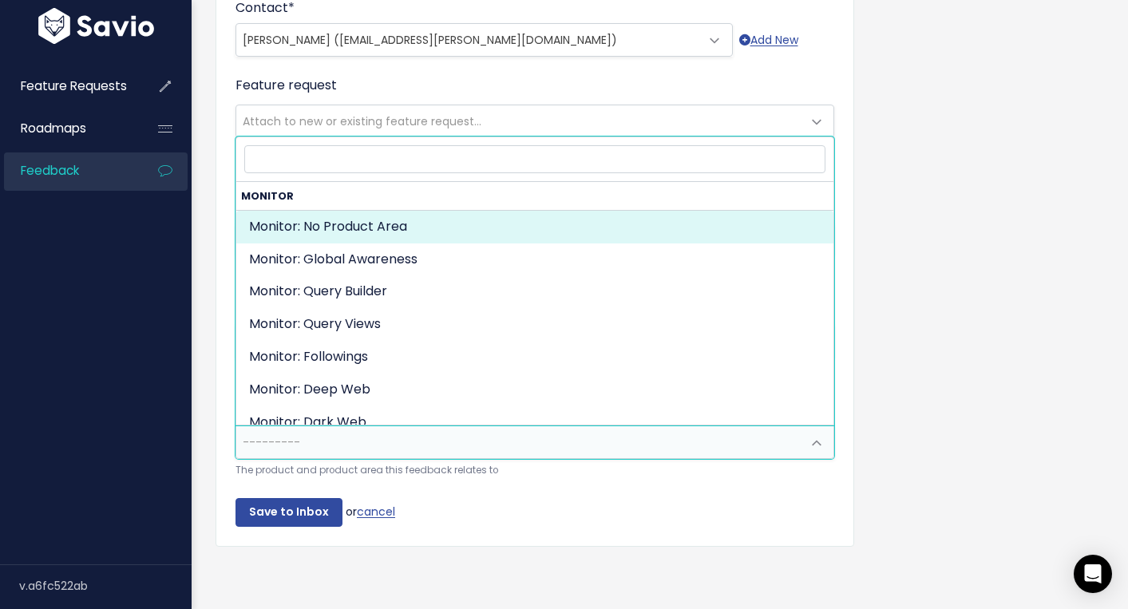
click at [417, 455] on span "---------" at bounding box center [518, 442] width 565 height 32
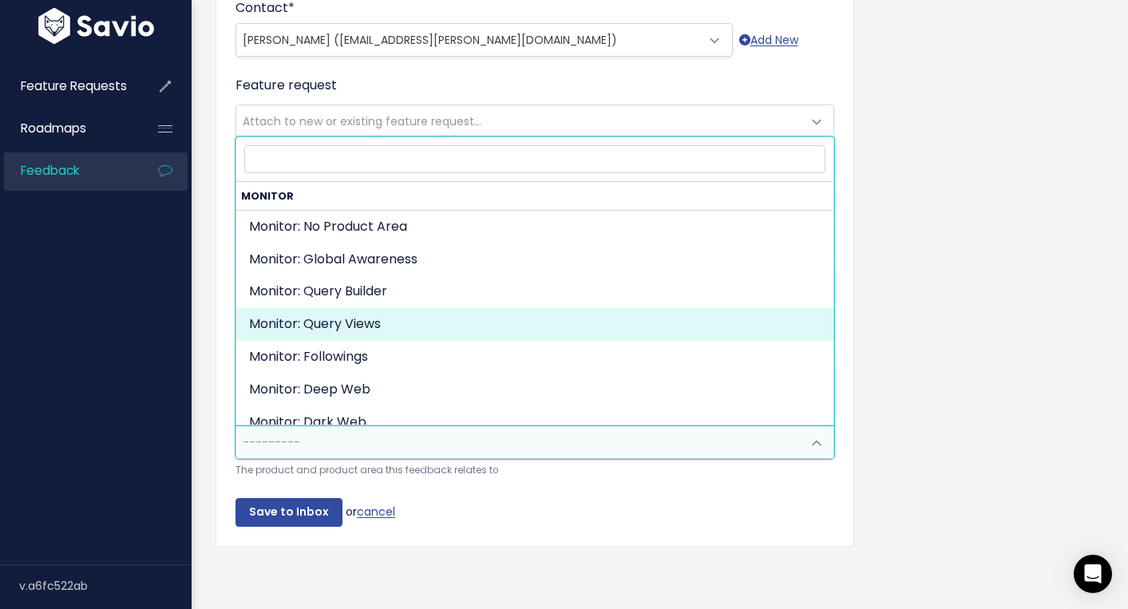
select select "ORGANIZE_COLLABORATE_REPORT:QUERY_VIEWING"
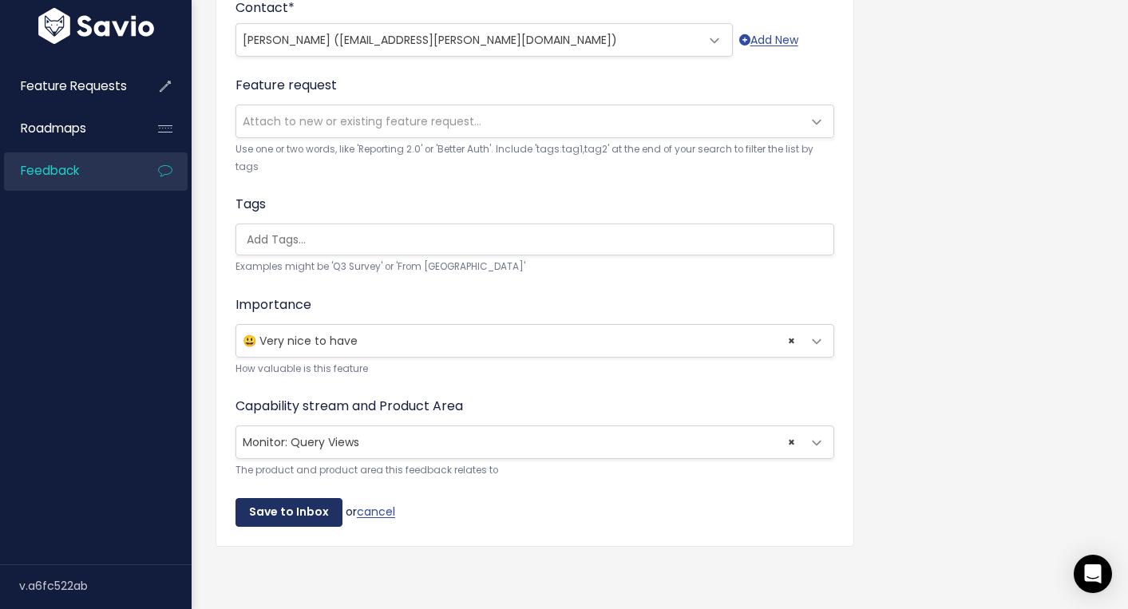
click at [293, 519] on input "Save to Inbox" at bounding box center [288, 512] width 107 height 29
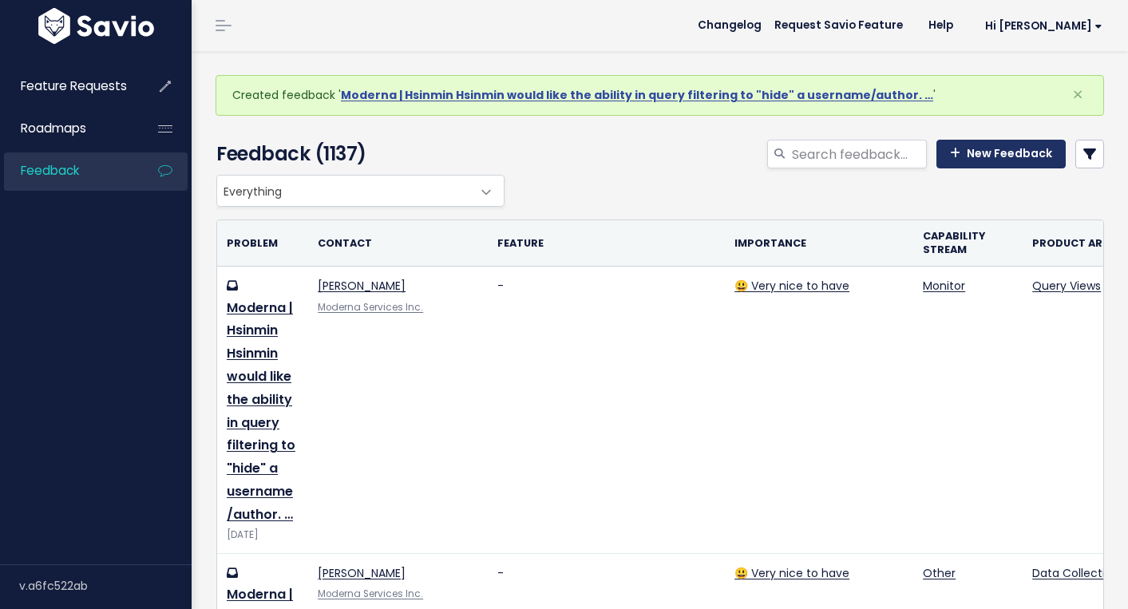
click at [993, 144] on link "New Feedback" at bounding box center [1000, 154] width 129 height 29
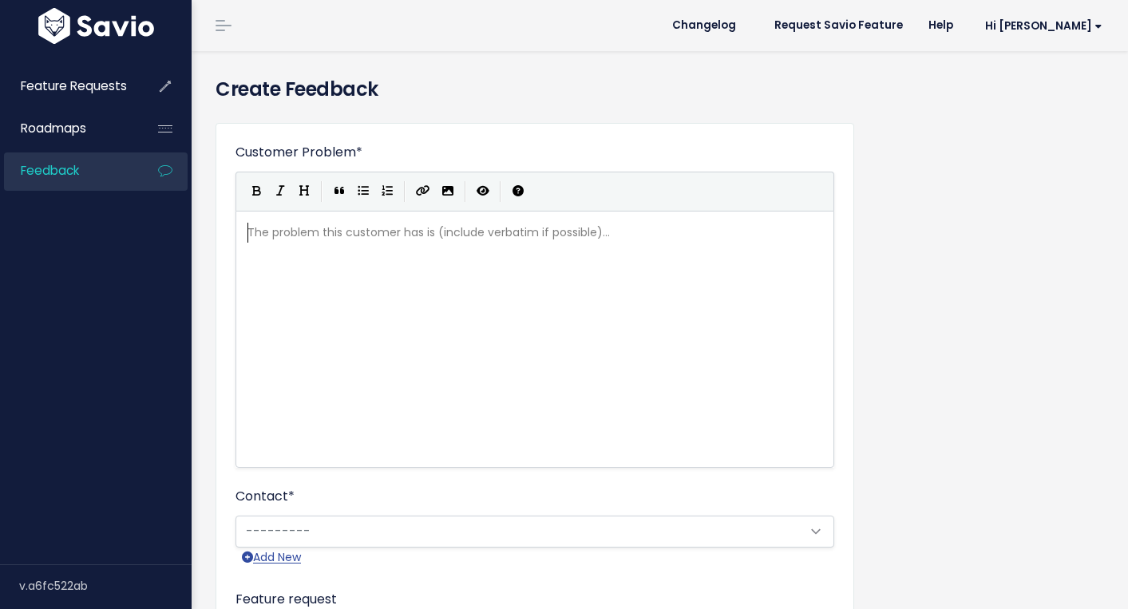
scroll to position [2, 0]
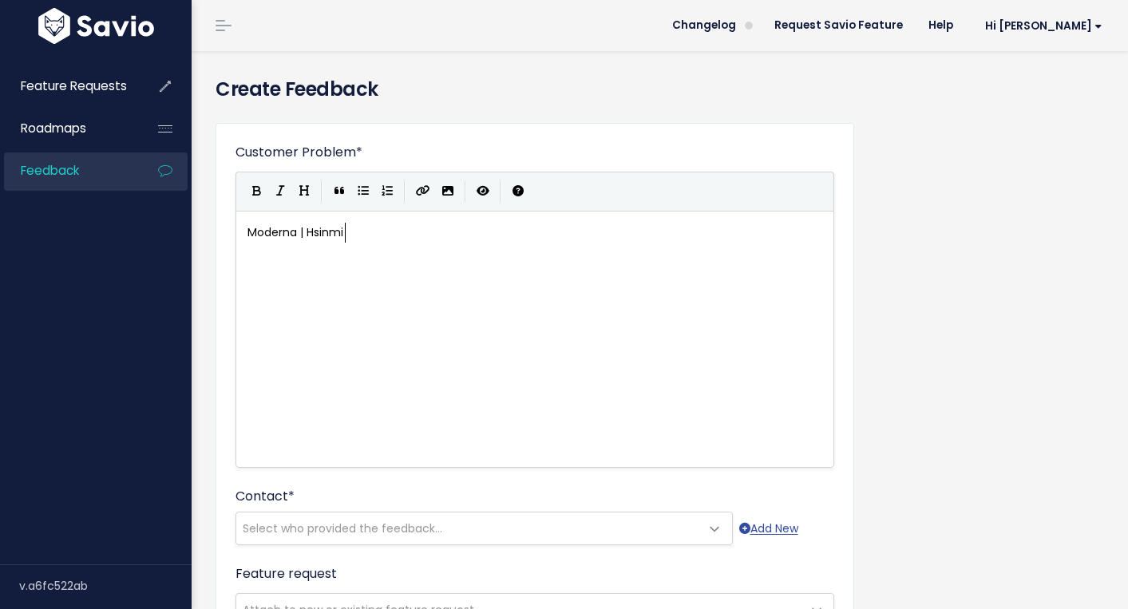
type textarea "Moderna | Hsinmin"
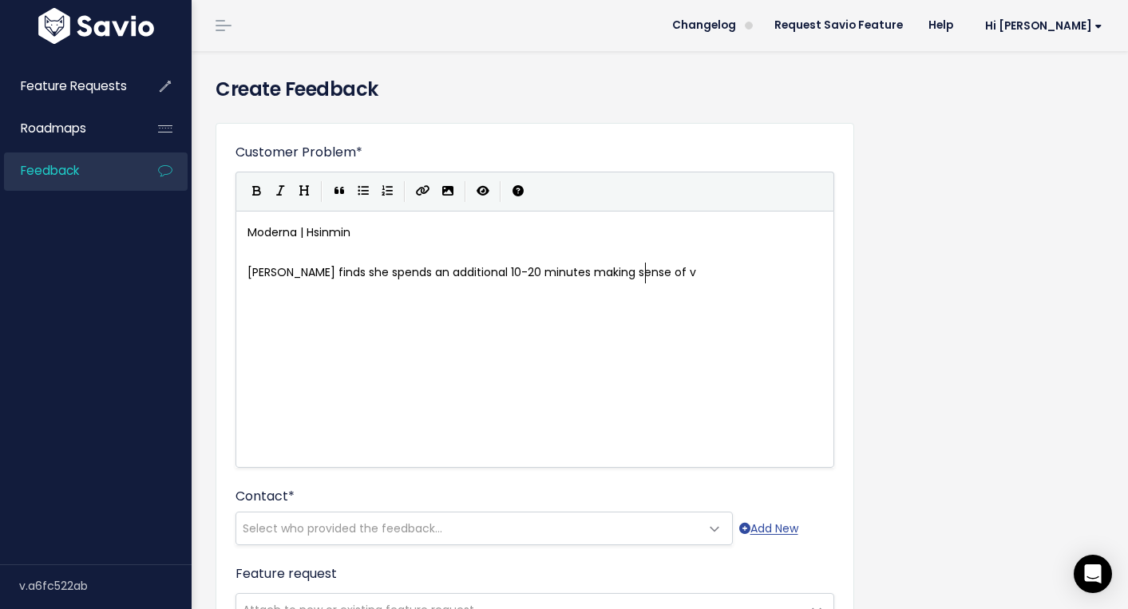
type textarea "[PERSON_NAME] finds she spends an additional 10-20 minutes making sense of vre"
type textarea "breached data in the dark web. Some instances she d"
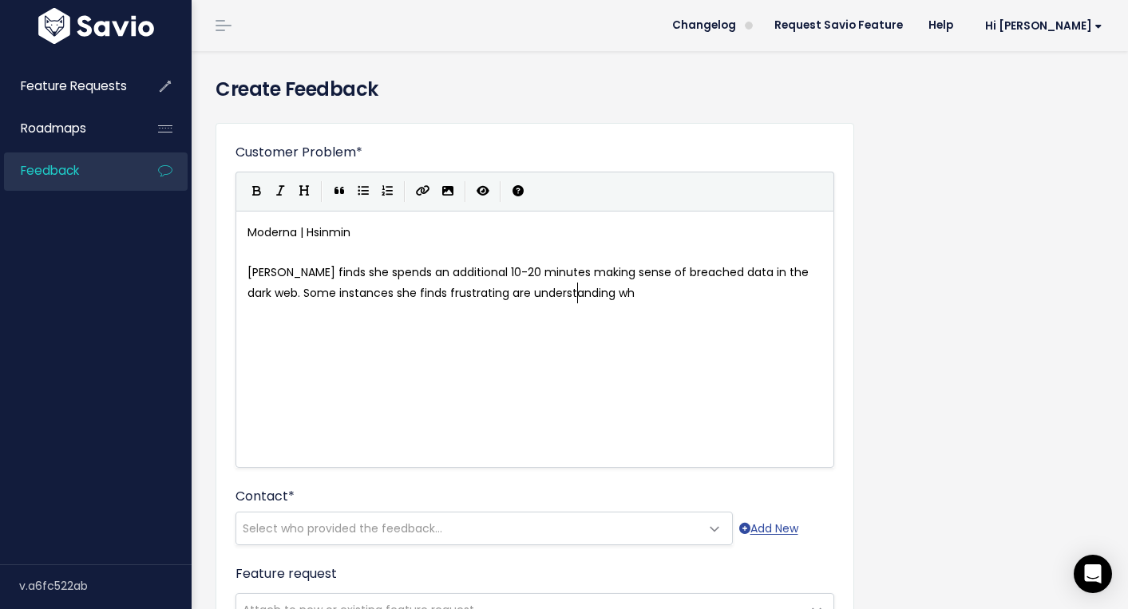
type textarea "finds frustrating are understanding wht"
type textarea "ether result ar"
type textarea "s are a phone number, SIN, account number etc. Being"
type textarea "S"
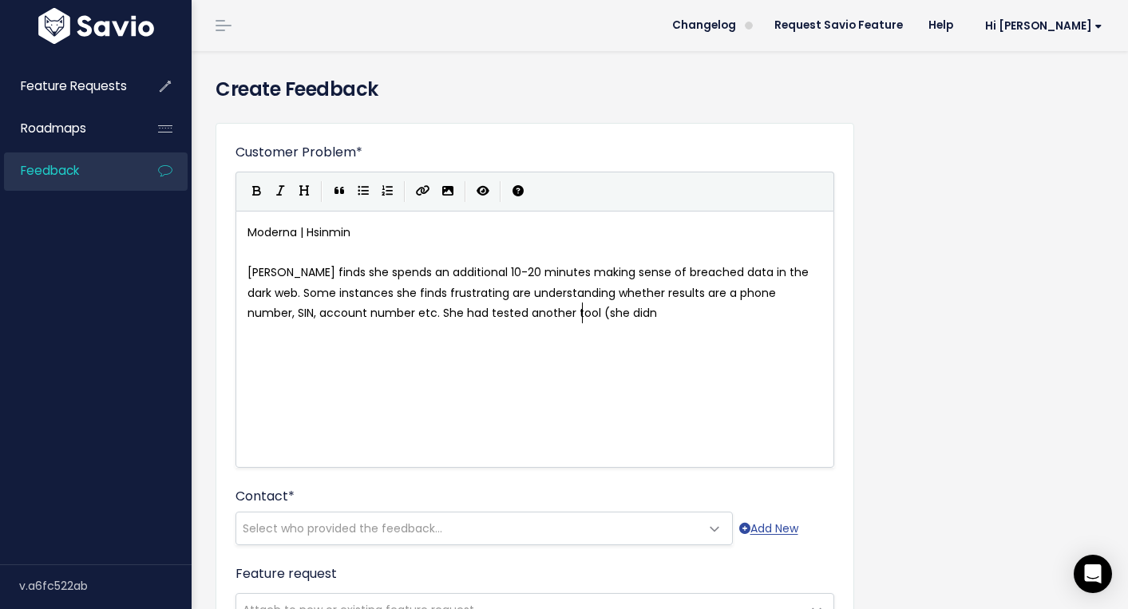
type textarea "She had tested another tool (she didn."
type textarea "not mention who) and saidnth"
type textarea "that this tool provides similar results to our dark web, but ork"
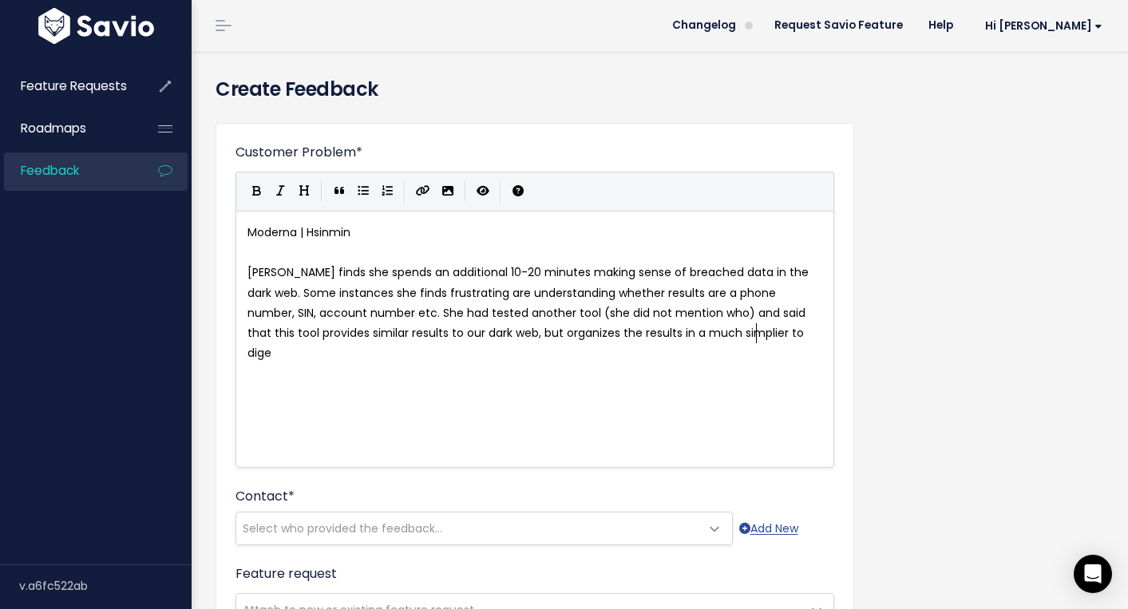
type textarea "ganizes the results in a much simplier to diget"
type textarea "st fora"
type textarea "mat."
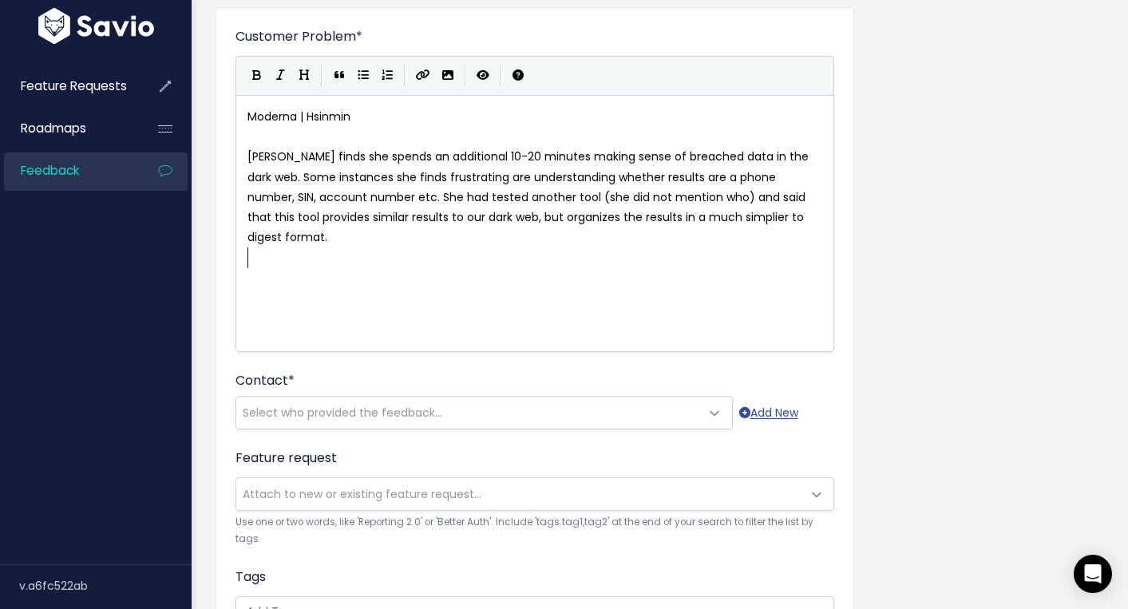
scroll to position [137, 0]
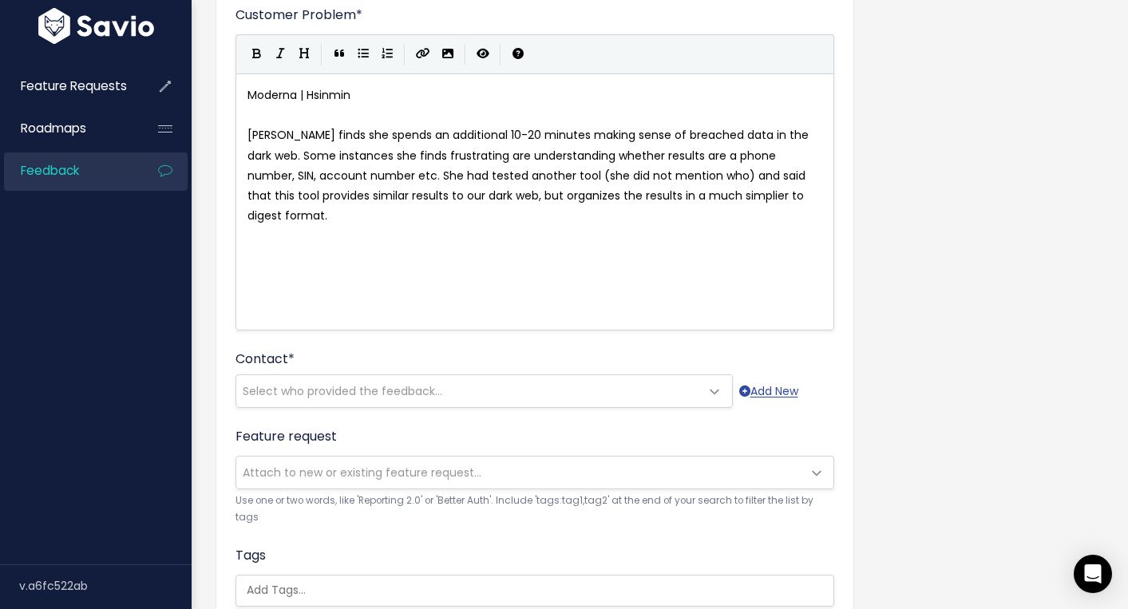
click at [812, 196] on pre "Hsimin finds she spends an additional 10-20 minutes making sense of breached da…" at bounding box center [534, 175] width 581 height 101
type textarea "If she would"
type textarea "s"
type textarea "dark web could orgia"
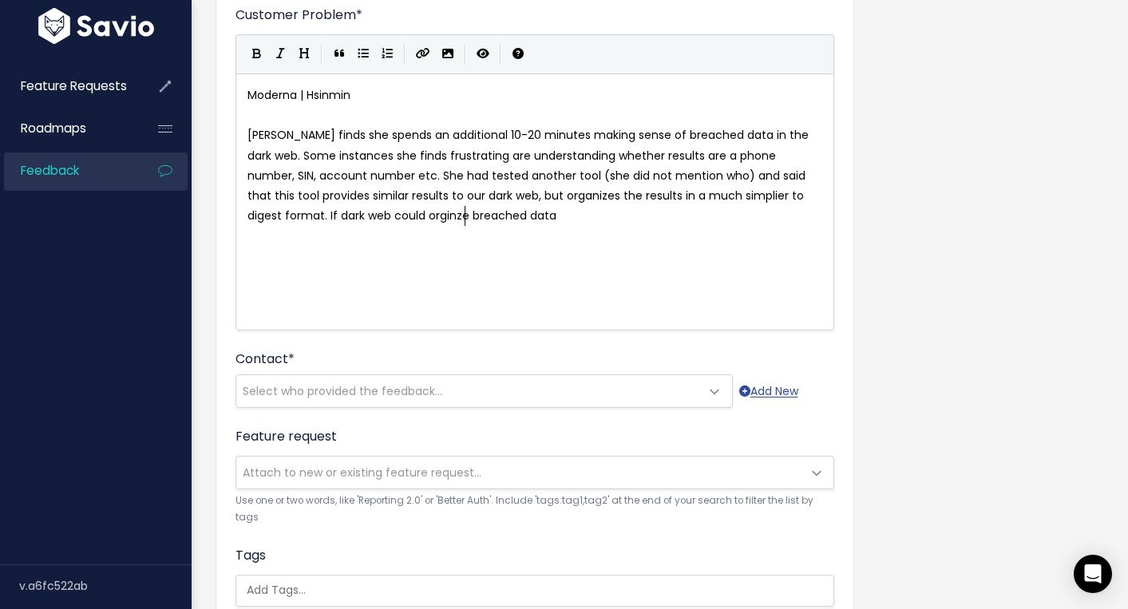
type textarea "nze breached data"
click at [358, 217] on span "Hsimin finds she spends an additional 10-20 minutes making sense of breached da…" at bounding box center [529, 175] width 564 height 97
type textarea "a"
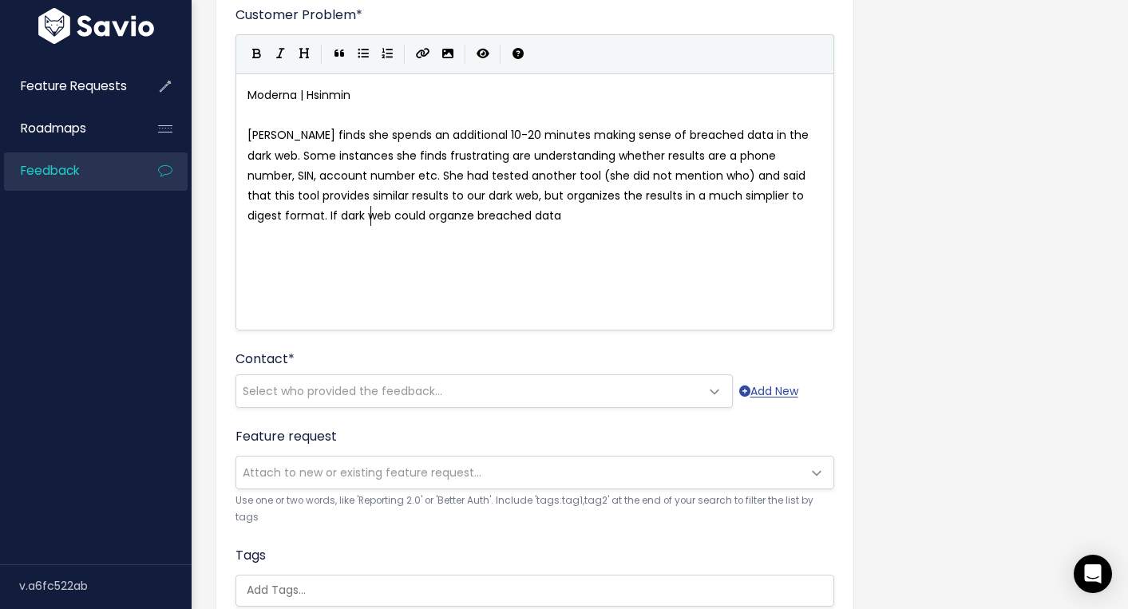
click at [369, 219] on span "Hsimin finds she spends an additional 10-20 minutes making sense of breached da…" at bounding box center [529, 175] width 564 height 97
type textarea "i"
click at [553, 215] on pre "Hsimin finds she spends an additional 10-20 minutes making sense of breached da…" at bounding box center [534, 175] width 581 height 101
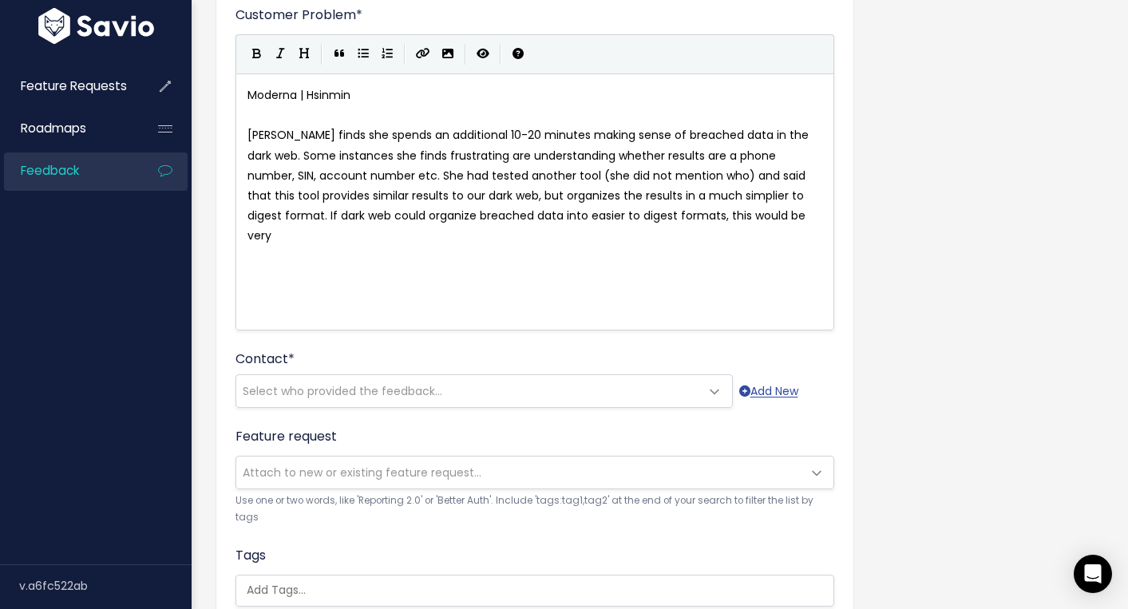
type textarea "into easier to digest formats, this would be very vi"
type textarea "aluable to her"
type textarea "."
type textarea "as d"
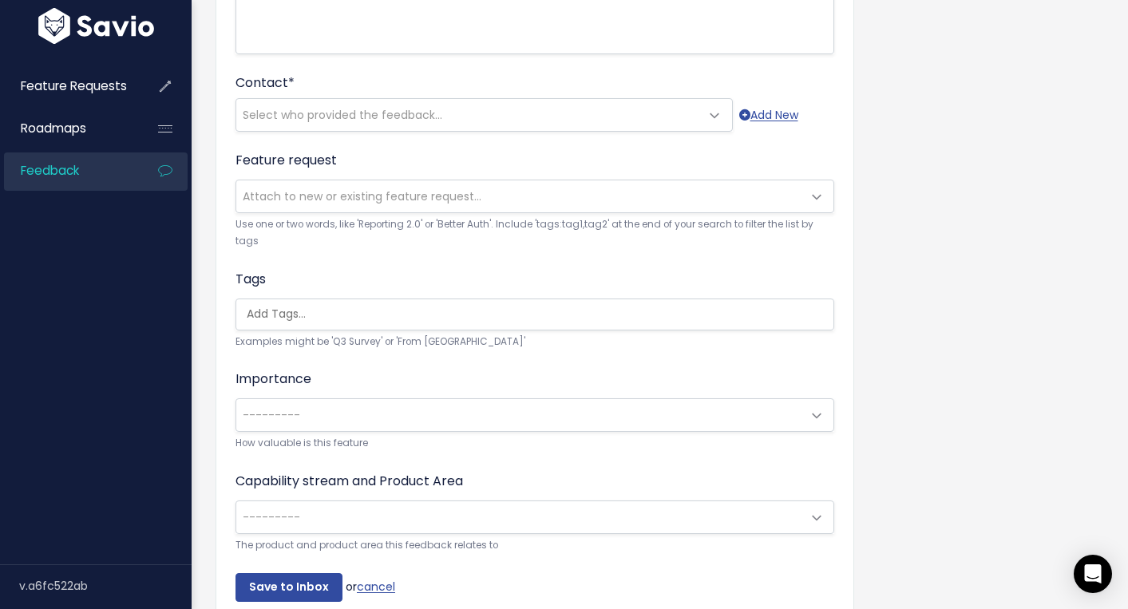
scroll to position [417, 0]
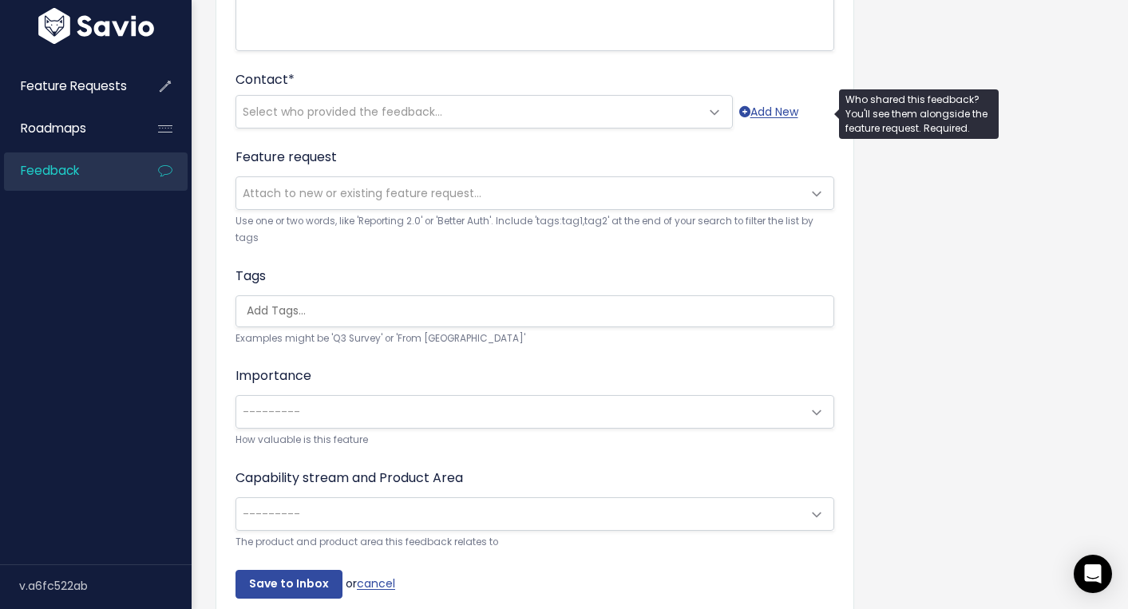
type textarea "she loves our dark web tool."
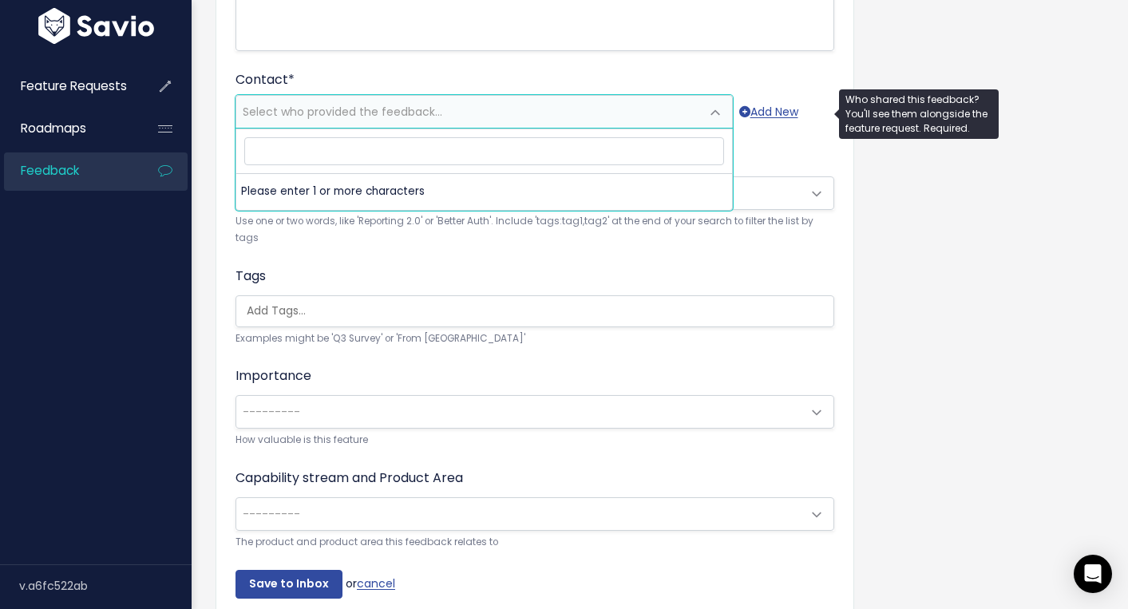
click at [558, 110] on span "Select who provided the feedback..." at bounding box center [468, 112] width 464 height 32
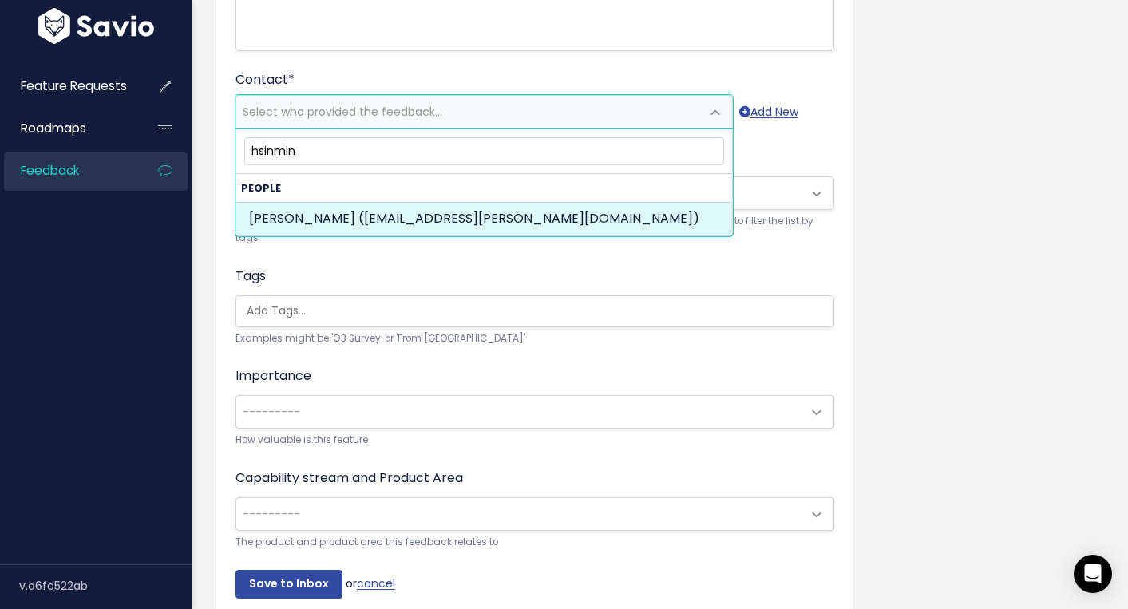
type input "hsinmin"
select select "82965313"
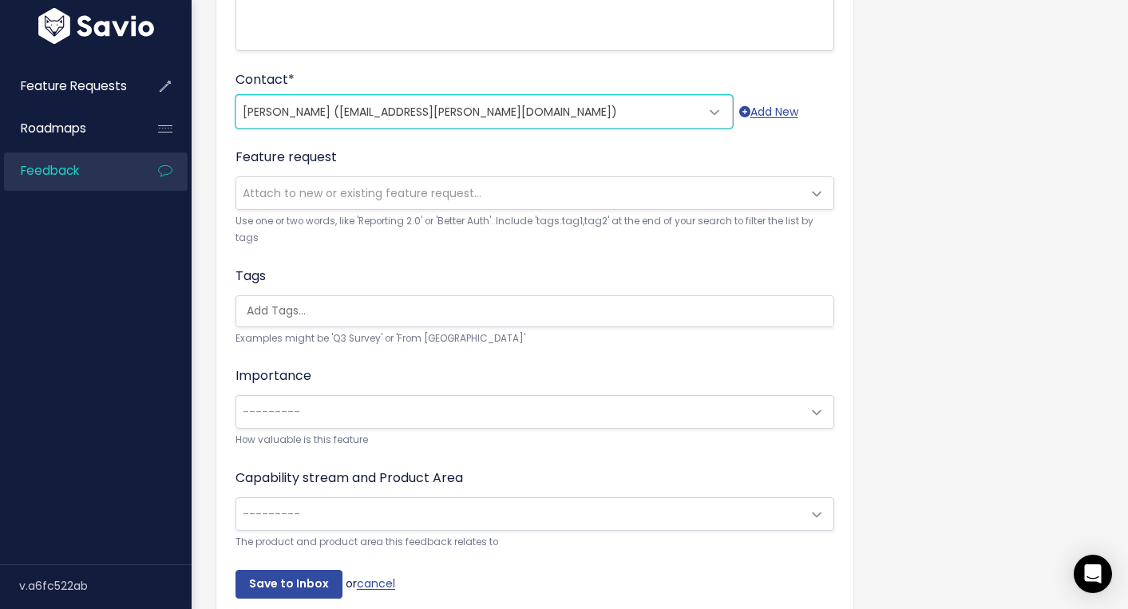
scroll to position [488, 0]
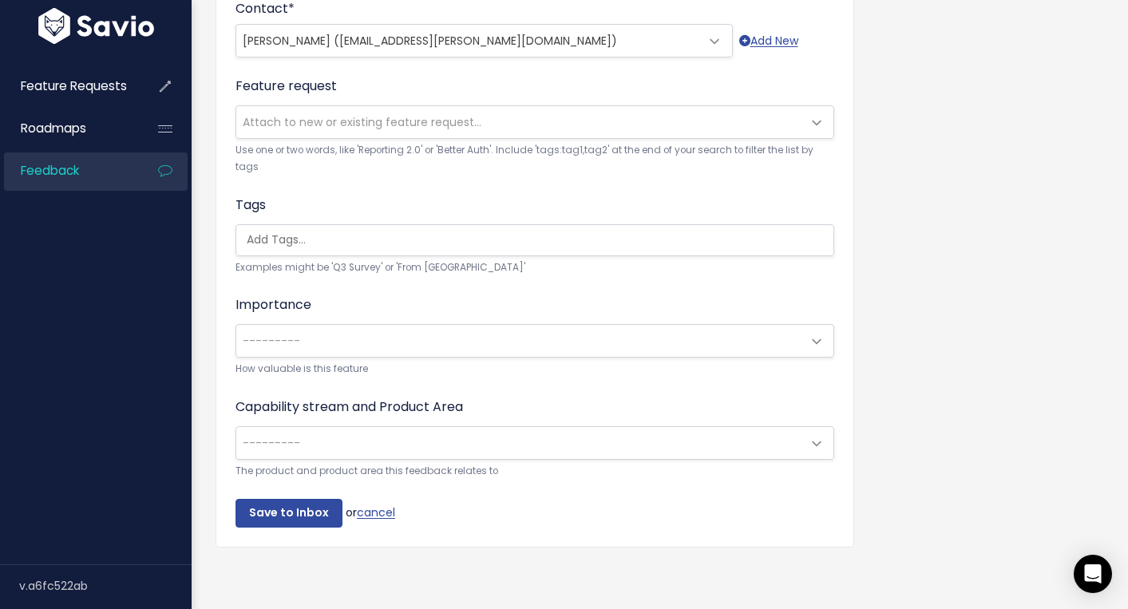
click at [548, 318] on div "Importance --------- 🙂 Nice to have 😃 Very nice to have 🫡 Must have ‼️ Deal bre…" at bounding box center [534, 336] width 599 height 82
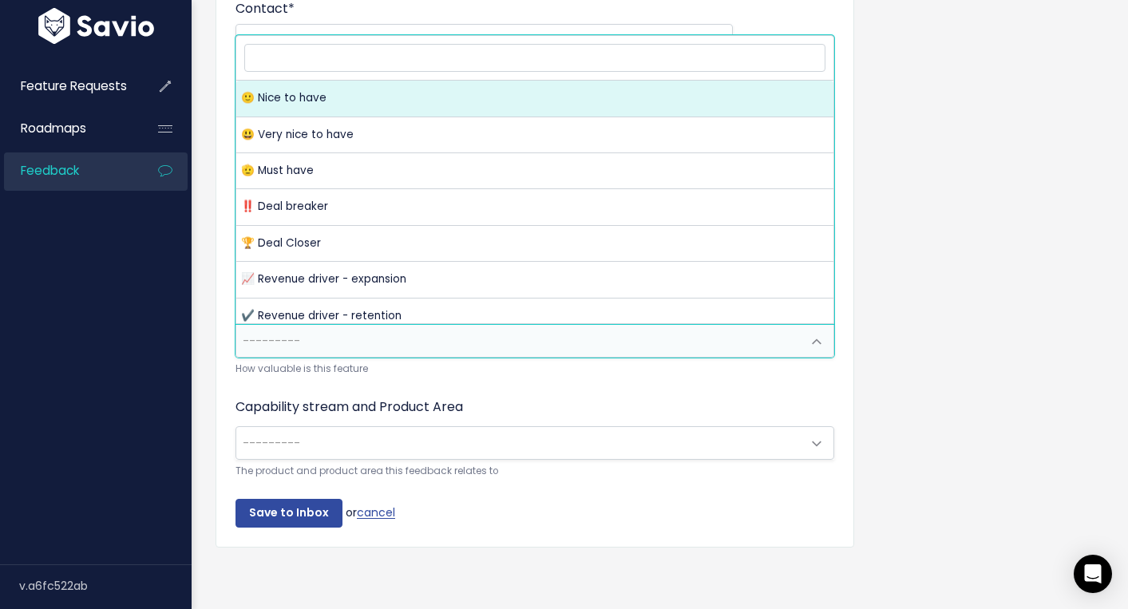
click at [548, 336] on span "---------" at bounding box center [518, 341] width 565 height 32
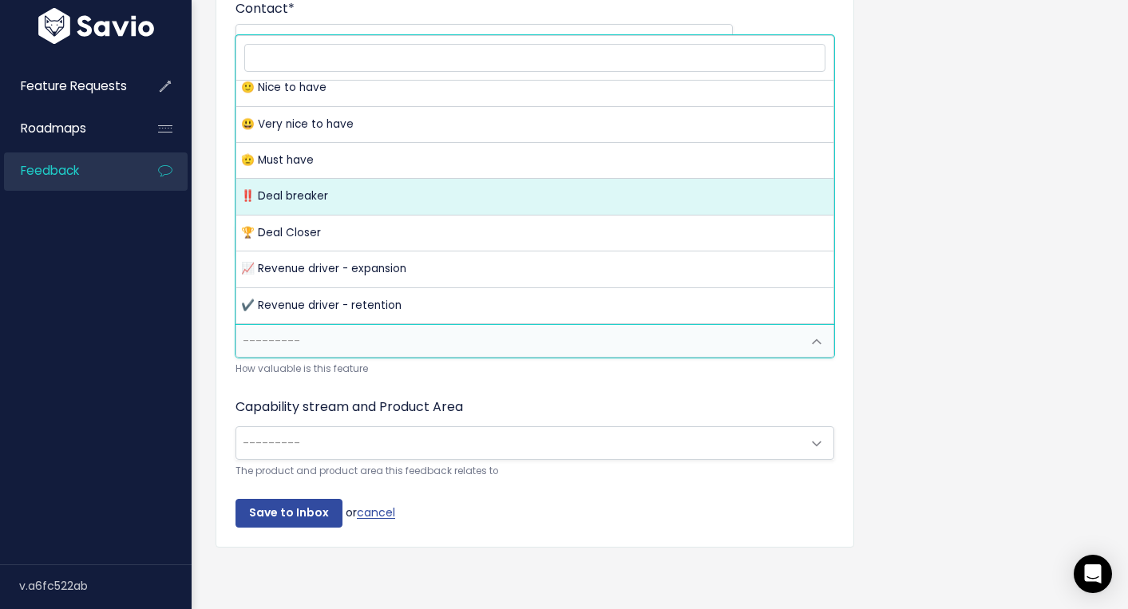
scroll to position [10, 0]
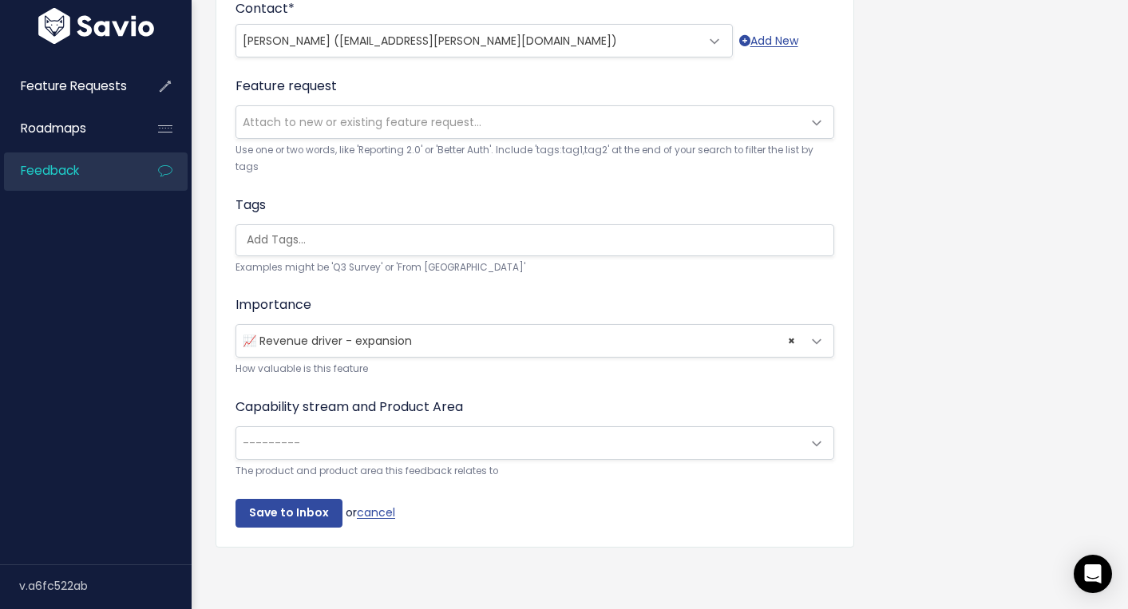
click at [492, 451] on span "---------" at bounding box center [518, 443] width 565 height 32
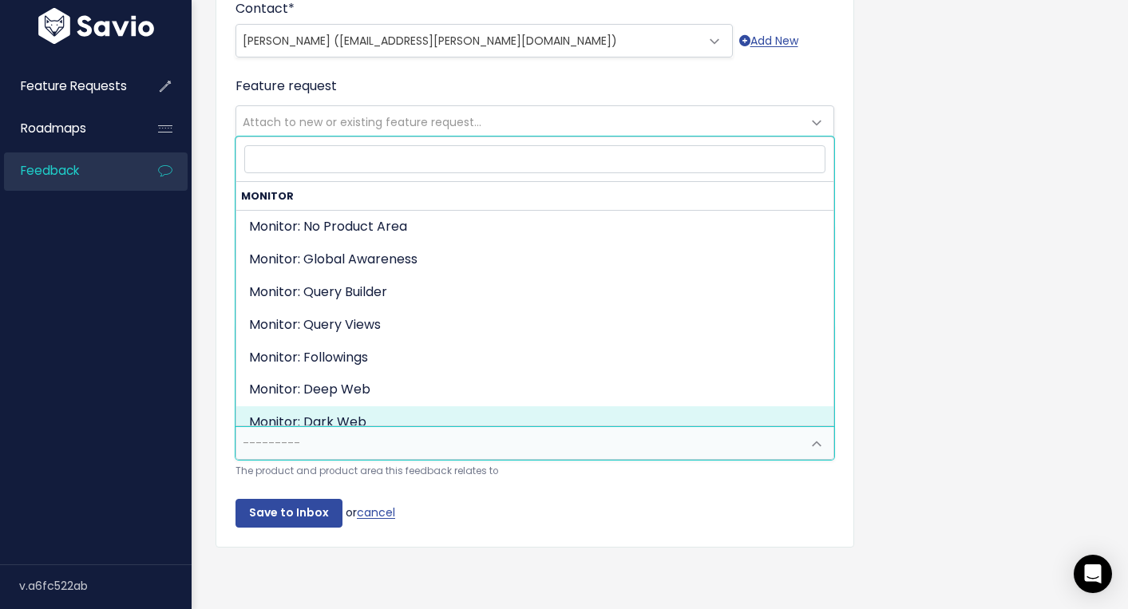
click at [872, 406] on div "Customer Problem * Moderna | Hsinmin Hsimin finds she spends an additional 10-2…" at bounding box center [660, 103] width 912 height 962
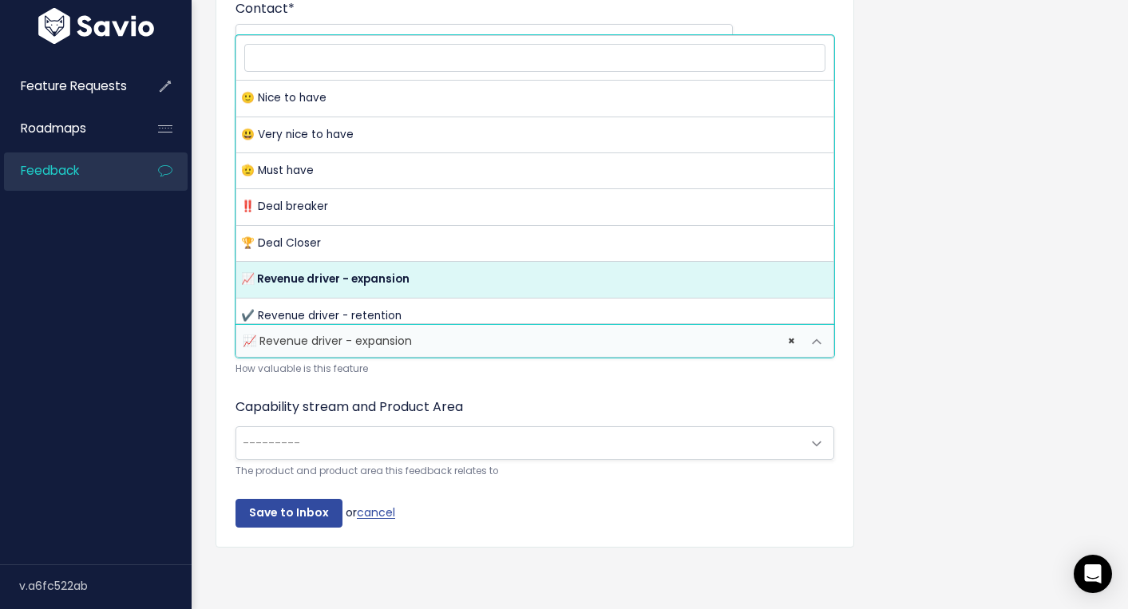
click at [656, 354] on span "× 📈 Revenue driver - expansion" at bounding box center [518, 341] width 565 height 32
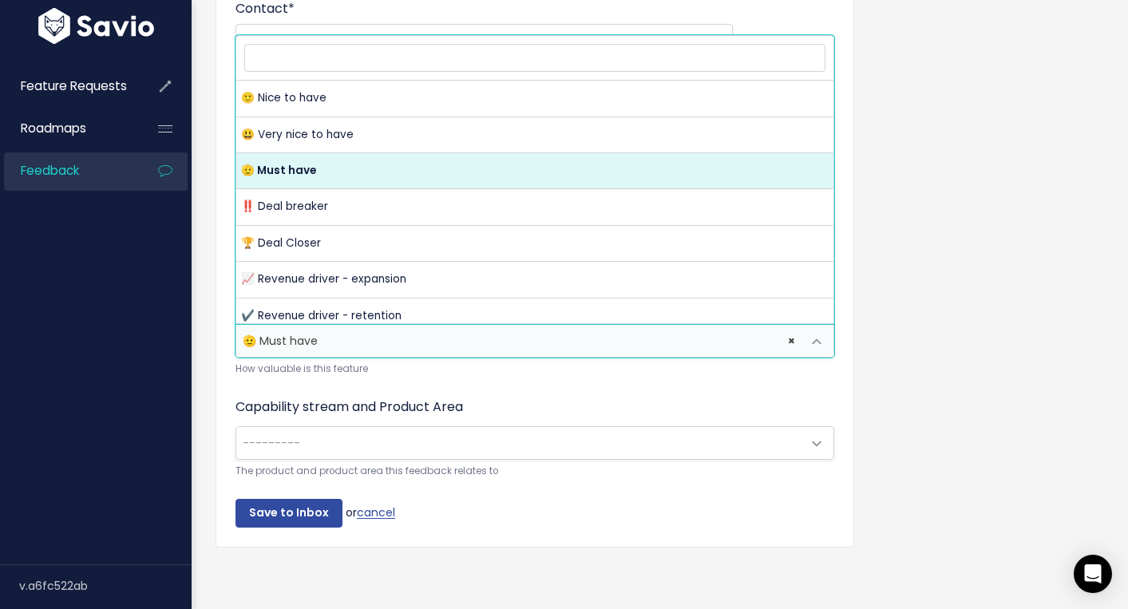
click at [564, 336] on span "× 🫡 Must have" at bounding box center [518, 341] width 565 height 32
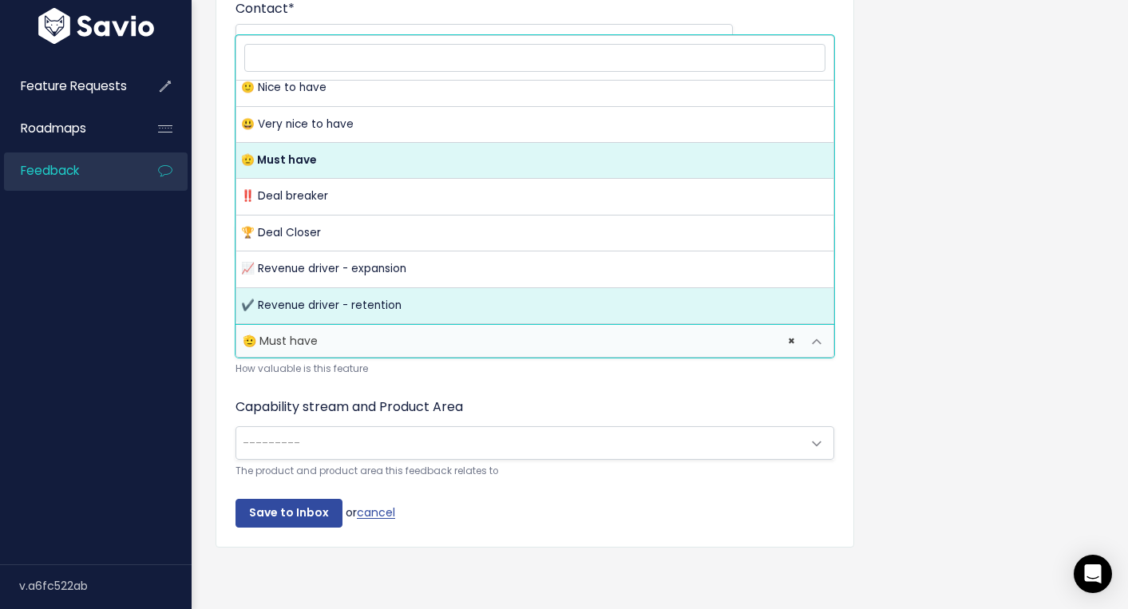
select select "REVENUE_DRIVER_RETENTION"
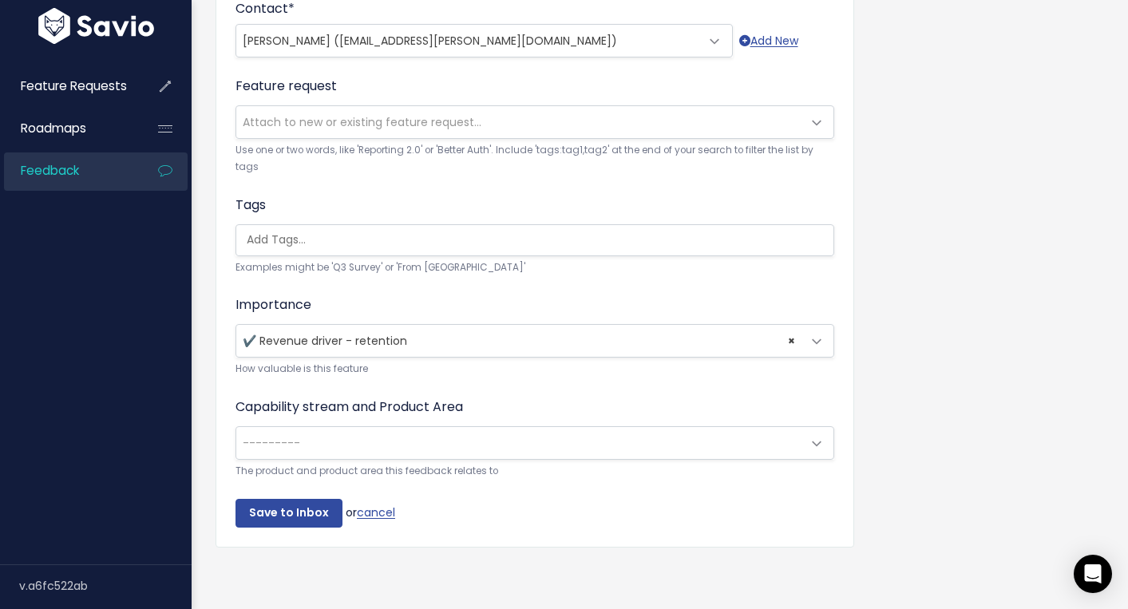
click at [457, 458] on span "---------" at bounding box center [534, 443] width 599 height 34
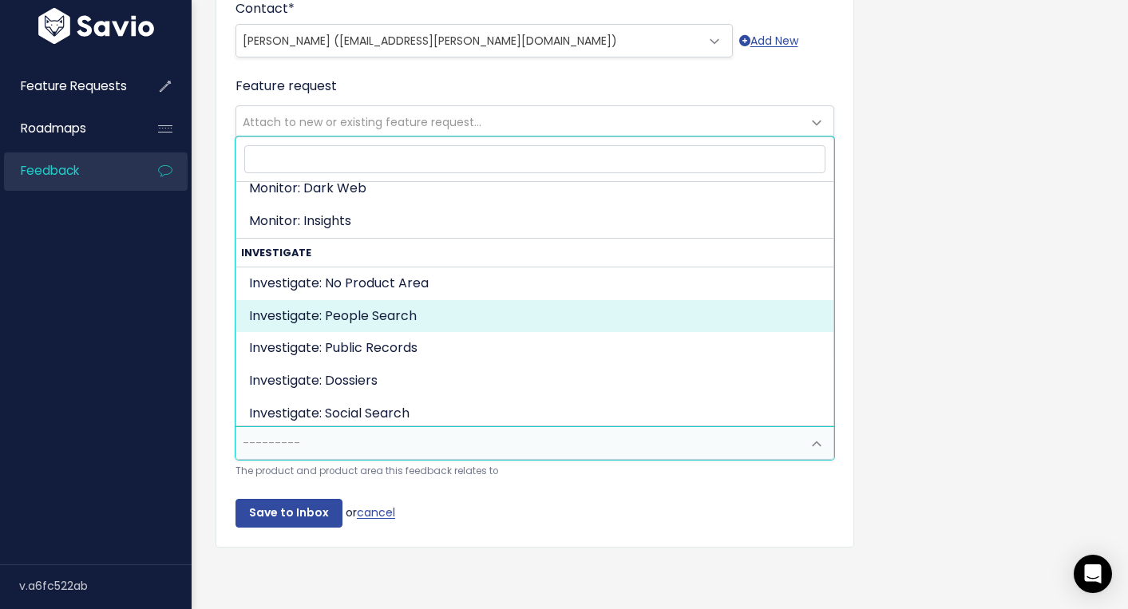
scroll to position [125, 0]
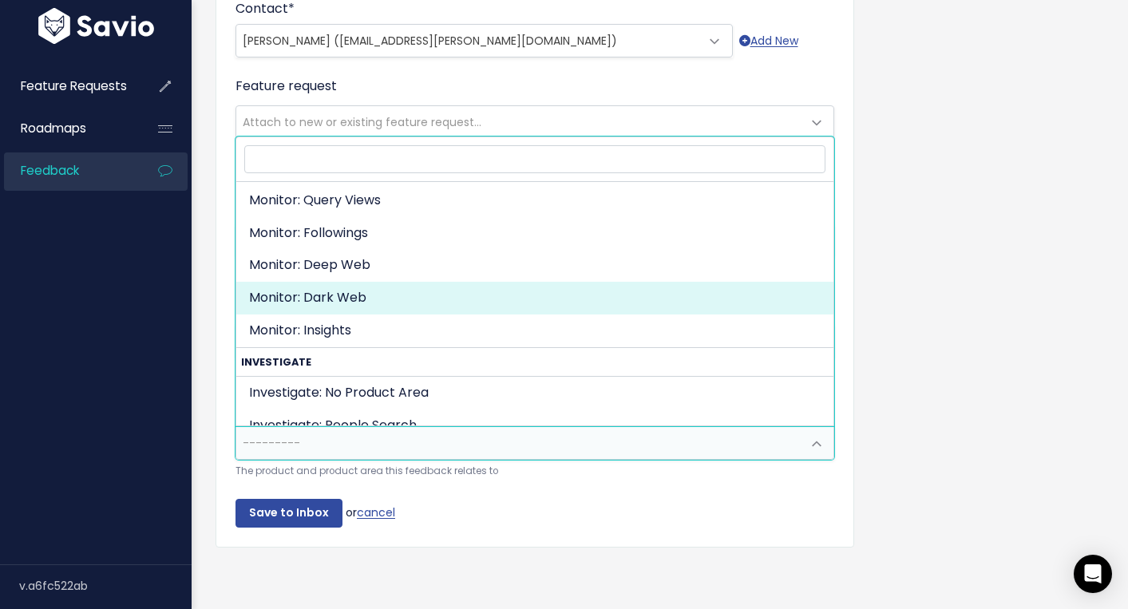
select select "ORGANIZE_COLLABORATE_REPORT:DARK_WEB"
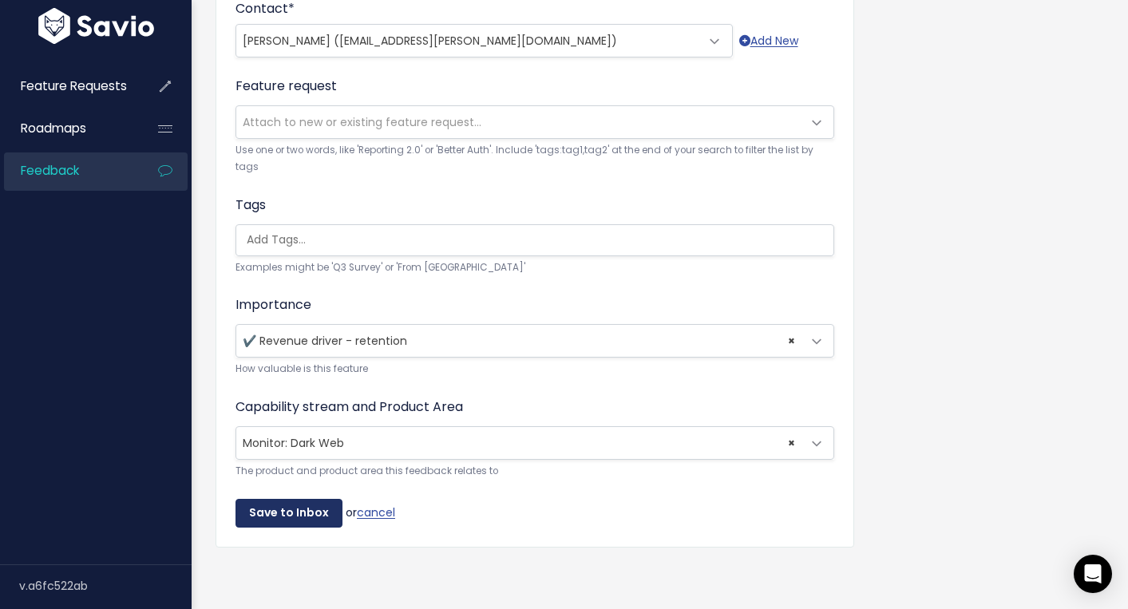
click at [266, 515] on input "Save to Inbox" at bounding box center [288, 513] width 107 height 29
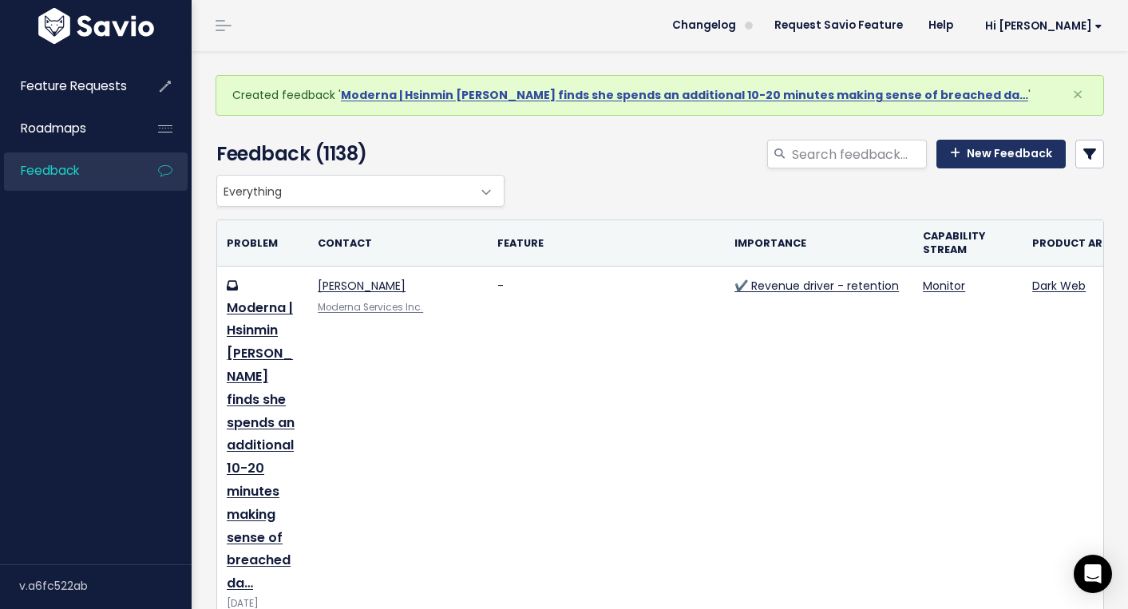
click at [1022, 160] on link "New Feedback" at bounding box center [1000, 154] width 129 height 29
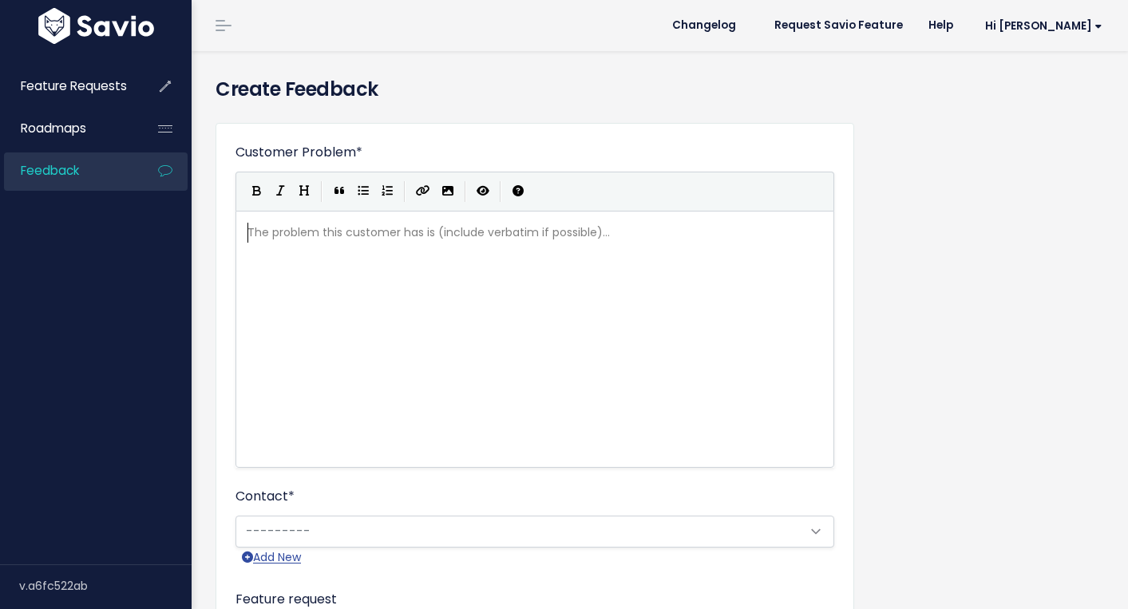
scroll to position [2, 0]
type textarea "Hsinmin mentioned that our took"
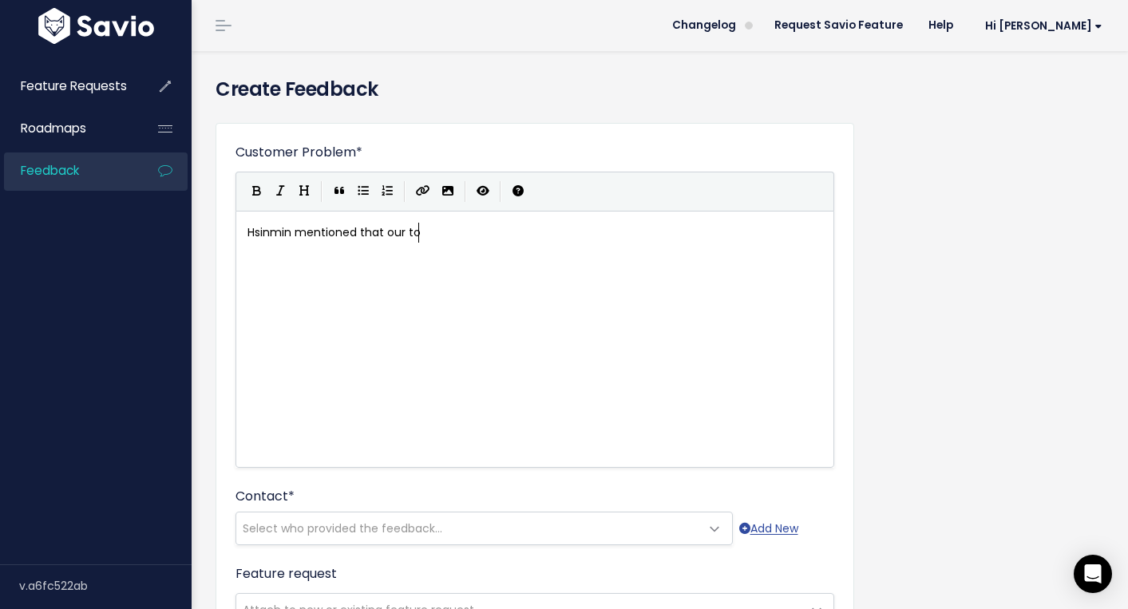
type textarea "Hsinmin mentioned that our to"
drag, startPoint x: 453, startPoint y: 237, endPoint x: 141, endPoint y: 237, distance: 312.1
type textarea "Moderna | Hsinmin"
click at [293, 281] on div "x Moderna | Hsinmin" at bounding box center [554, 358] width 621 height 279
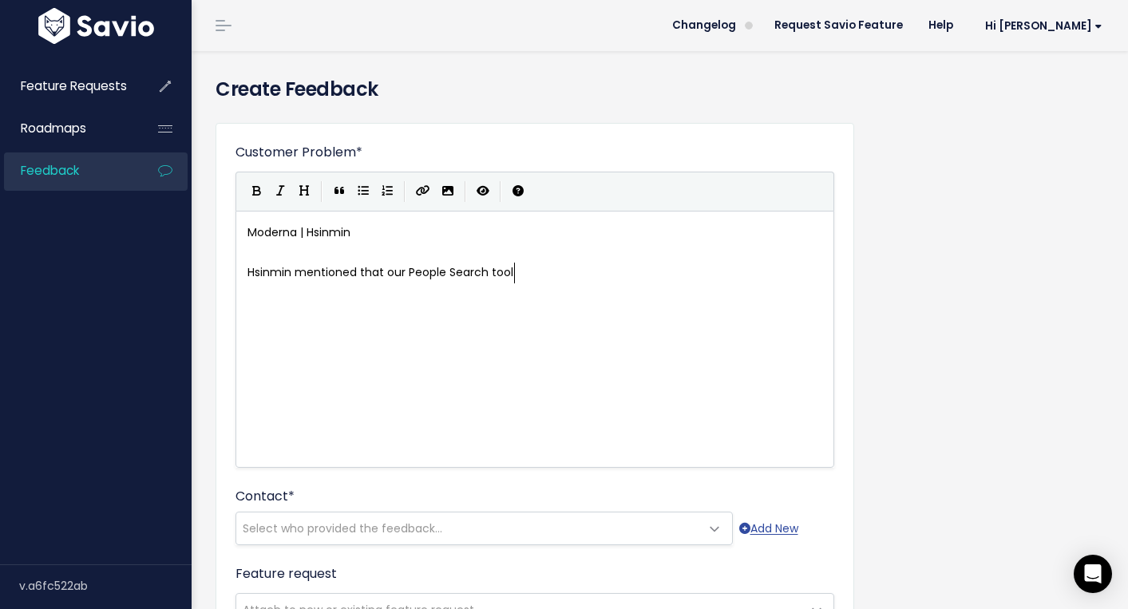
type textarea "Hsinmin mentioned that our People Search tool u"
type textarea "is used as a supplimentry tool to her investigations and is never her"
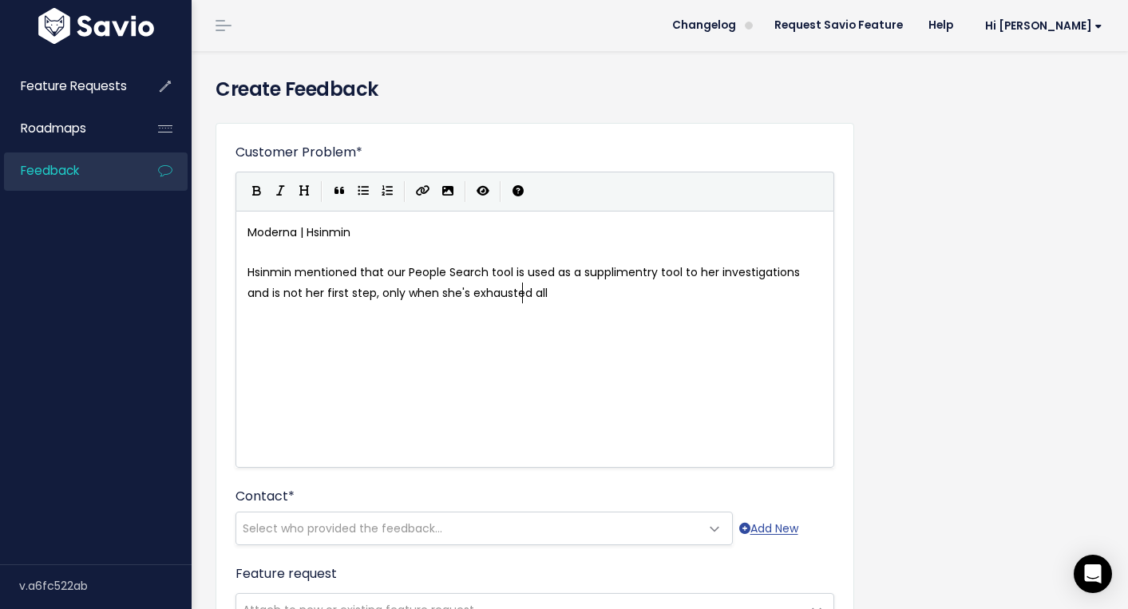
type textarea "not her first step, only when she's exhausted all a"
type textarea "options. The reason is that"
type textarea "she finds ou"
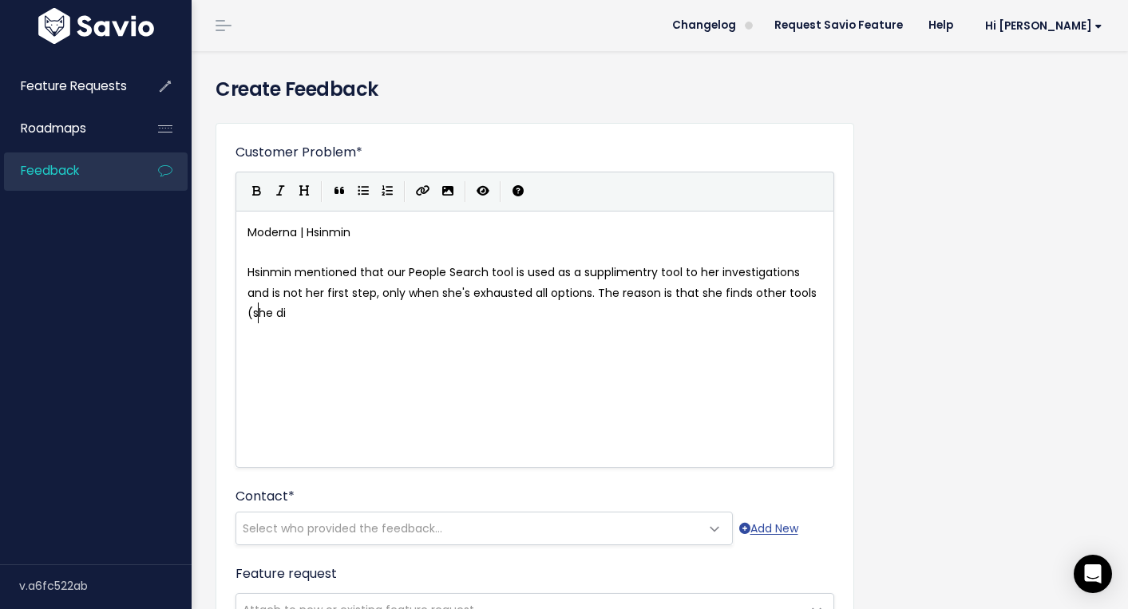
type textarea "ther tools (she didn"
type textarea "not mention who) are more accurate and the"
type textarea "."
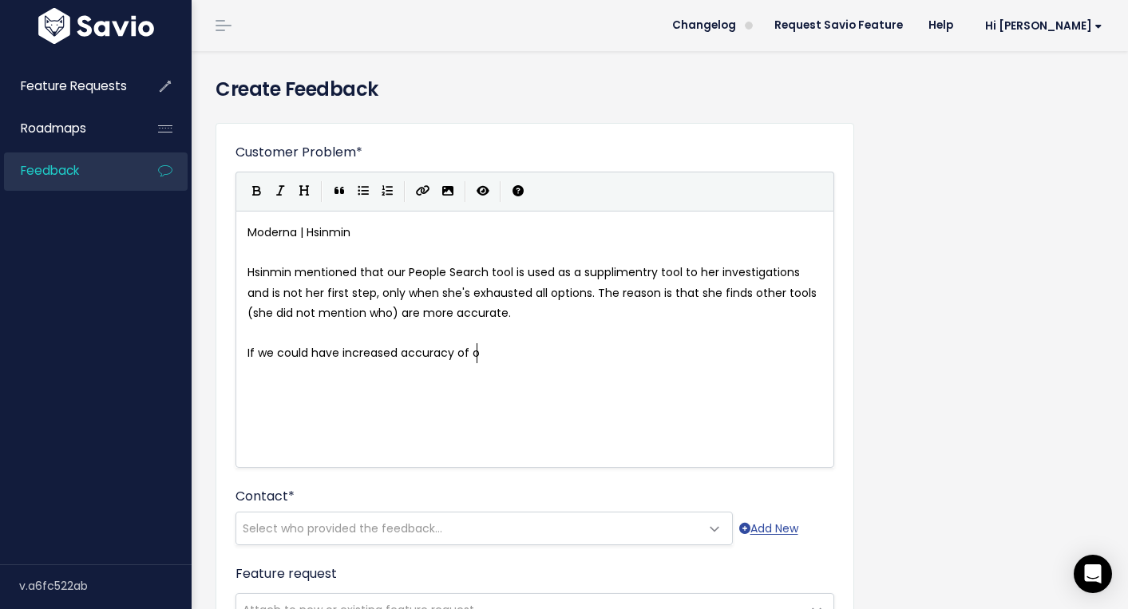
type textarea "If we could have increased accuracy of our"
type textarea "Moderna | Hsinmin Hsinmin mentioned that our People Search tool is used as a su…"
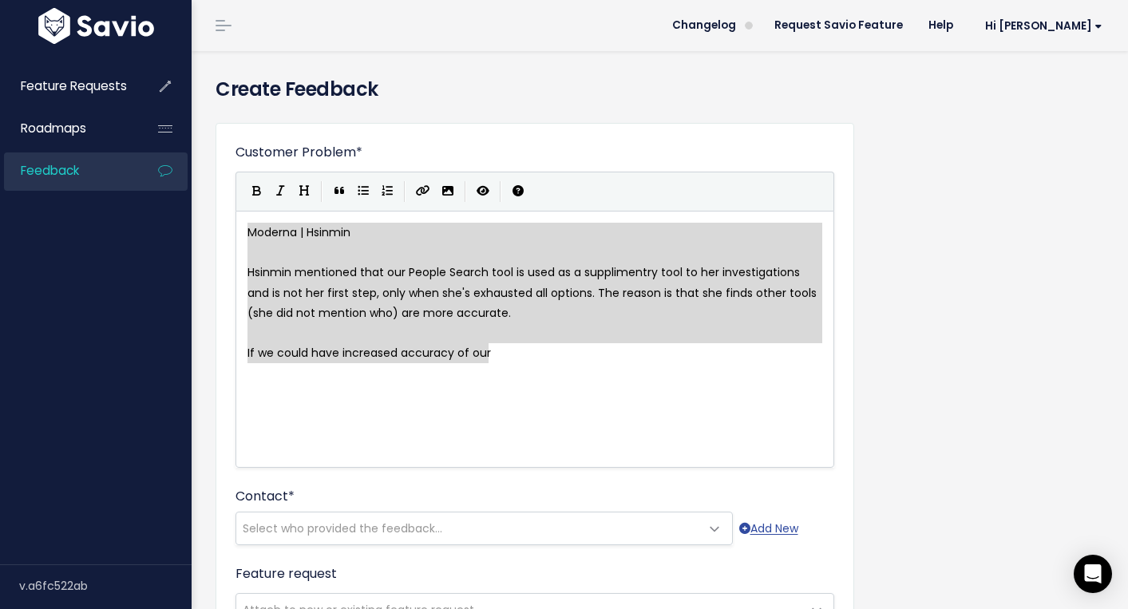
drag, startPoint x: 540, startPoint y: 363, endPoint x: 205, endPoint y: 204, distance: 370.6
click at [205, 204] on div "Customer Problem * Moderna | Hsinmin Hsinmin mentioned that our People Search t…" at bounding box center [660, 591] width 912 height 962
